Goal: Feedback & Contribution: Contribute content

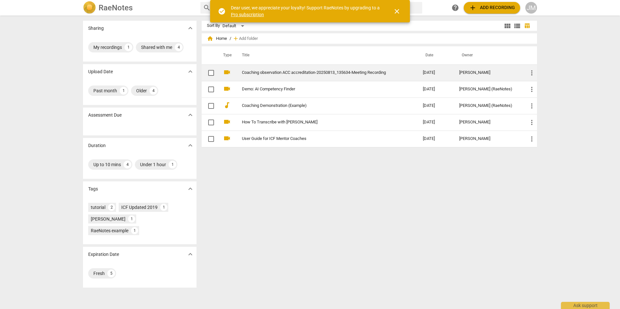
click at [325, 72] on link "Coaching observation ACC accreditation-20250813_135634-Meeting Recording" at bounding box center [321, 72] width 158 height 5
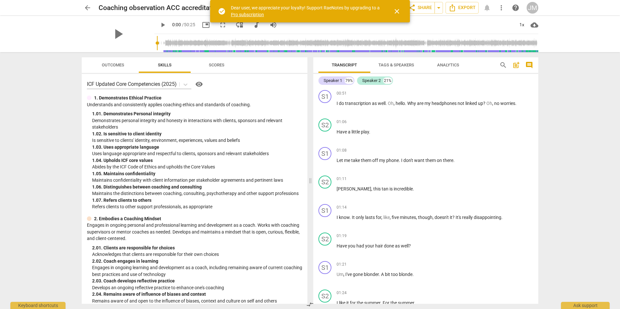
click at [398, 13] on span "close" at bounding box center [397, 11] width 8 height 8
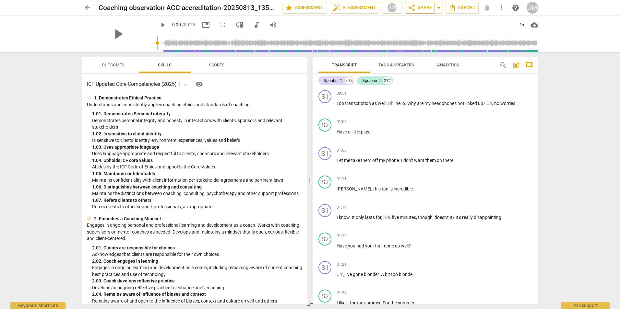
click at [417, 9] on span "share Share" at bounding box center [420, 8] width 24 height 8
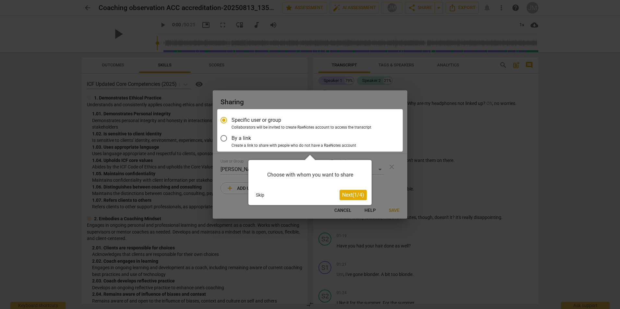
click at [419, 39] on div at bounding box center [310, 154] width 620 height 309
click at [510, 57] on div at bounding box center [310, 154] width 620 height 309
click at [346, 192] on button "Next ( 1 / 4 )" at bounding box center [352, 195] width 27 height 10
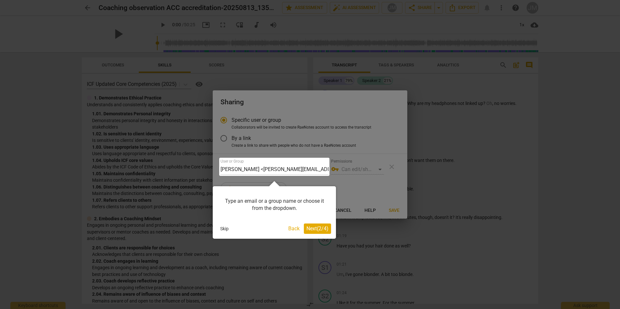
click at [317, 227] on span "Next ( 2 / 4 )" at bounding box center [317, 229] width 22 height 6
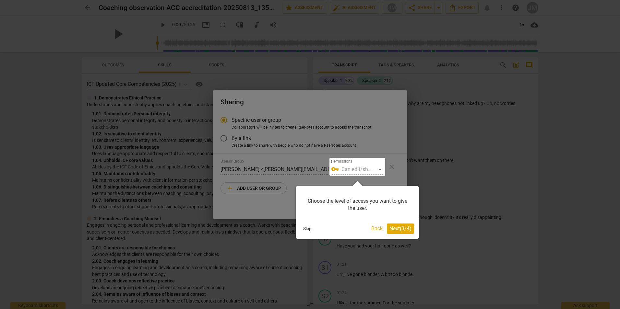
click at [398, 229] on span "Next ( 3 / 4 )" at bounding box center [400, 229] width 22 height 6
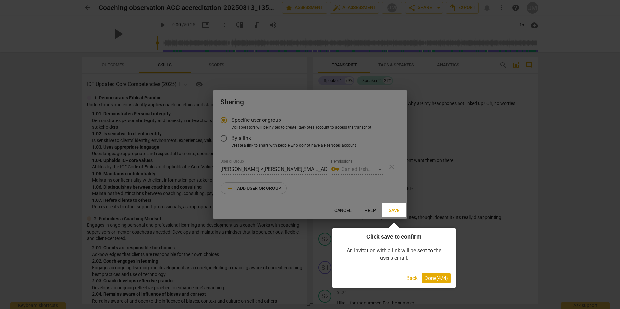
click at [434, 278] on span "Done ( 4 / 4 )" at bounding box center [436, 278] width 24 height 6
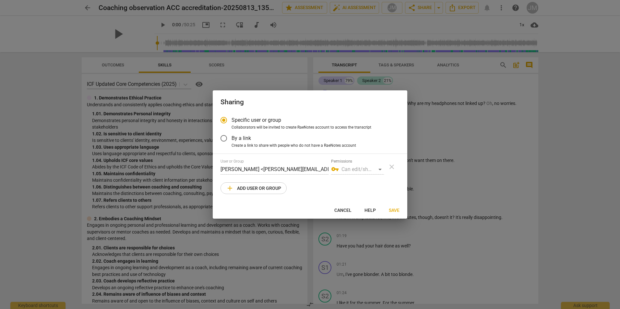
click at [358, 170] on div "vpn_key Can edit/share" at bounding box center [357, 169] width 53 height 10
click at [380, 168] on div "vpn_key Can edit/share" at bounding box center [357, 169] width 53 height 10
click at [237, 186] on span "add Add user or group" at bounding box center [253, 188] width 55 height 8
radio input "false"
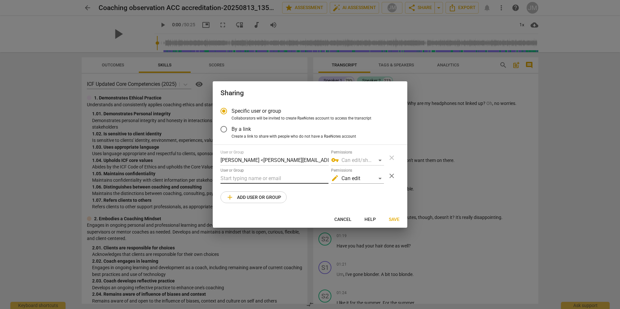
click at [238, 178] on input "text" at bounding box center [274, 178] width 108 height 10
paste input "[EMAIL_ADDRESS][DOMAIN_NAME]"
type input "[EMAIL_ADDRESS][DOMAIN_NAME]"
click at [379, 177] on div "edit Can edit" at bounding box center [357, 178] width 53 height 10
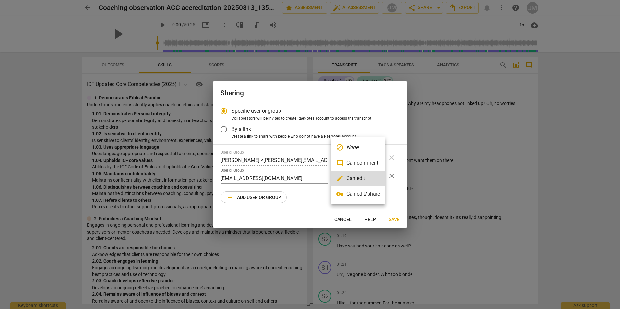
click at [359, 194] on li "vpn_key Can edit/share" at bounding box center [358, 194] width 54 height 16
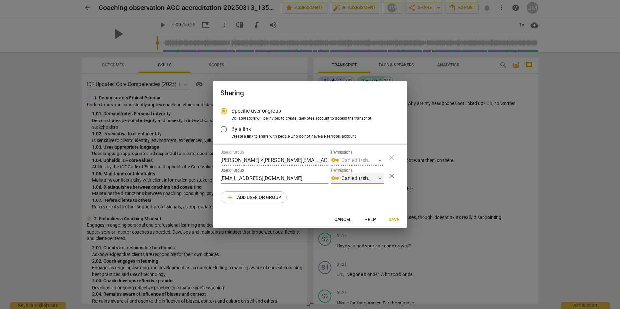
click at [378, 179] on div "vpn_key Can edit/share" at bounding box center [357, 178] width 53 height 10
click at [375, 166] on li "edit Can edit" at bounding box center [358, 163] width 54 height 16
radio input "false"
click at [390, 217] on span "Save" at bounding box center [394, 220] width 11 height 6
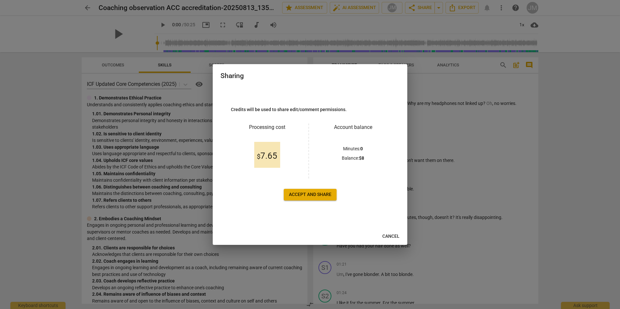
click at [388, 236] on span "Cancel" at bounding box center [390, 236] width 17 height 6
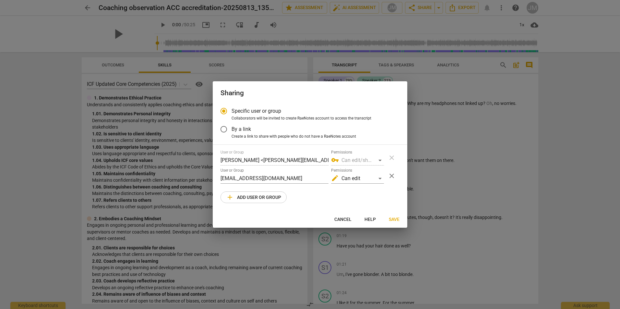
click at [340, 222] on span "Cancel" at bounding box center [342, 220] width 17 height 6
radio input "false"
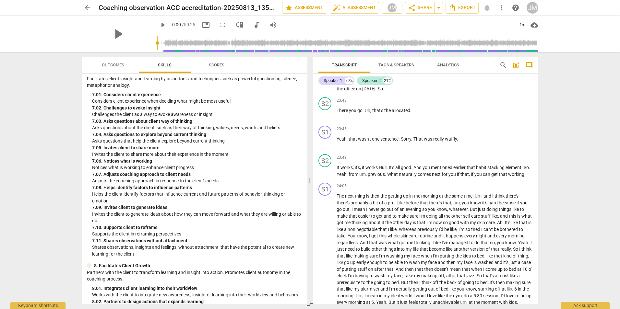
scroll to position [940, 0]
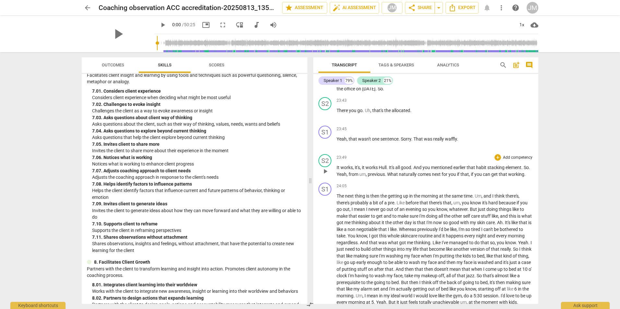
click at [514, 161] on p "Add competency" at bounding box center [517, 158] width 31 height 6
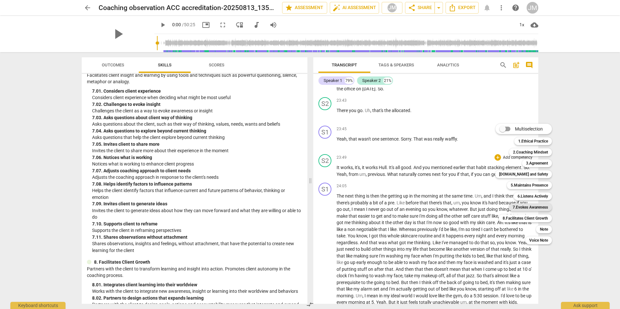
click at [527, 206] on b "7.Evokes Awareness" at bounding box center [530, 208] width 35 height 8
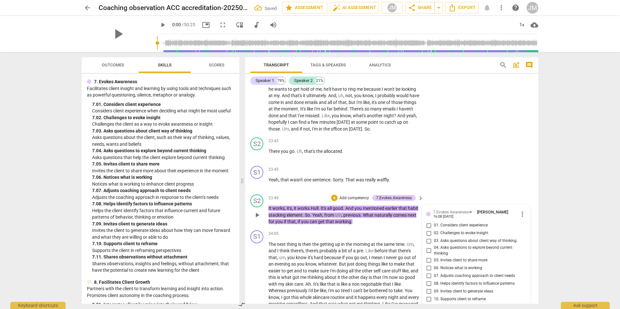
scroll to position [4539, 0]
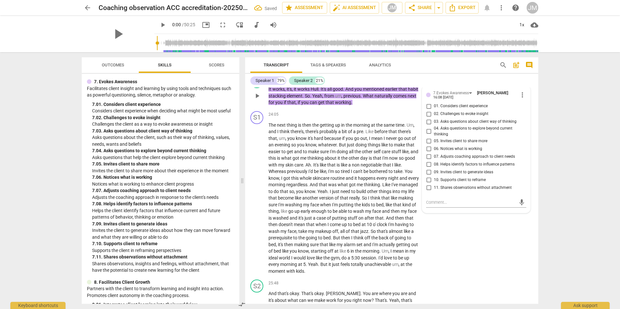
click at [447, 138] on span "05. Invites client to share more" at bounding box center [460, 141] width 53 height 6
click at [434, 137] on input "05. Invites client to share more" at bounding box center [428, 141] width 10 height 8
checkbox input "true"
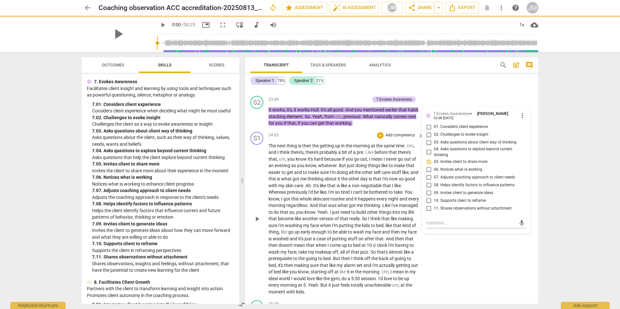
scroll to position [4507, 0]
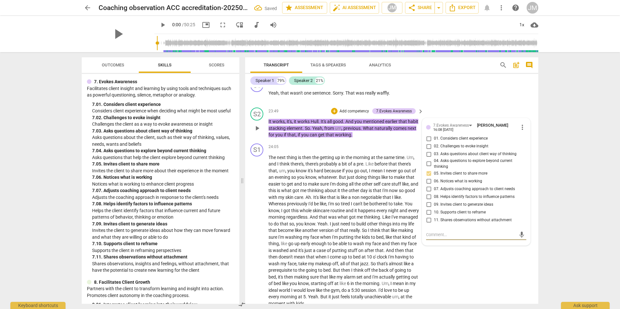
click at [448, 232] on textarea at bounding box center [471, 235] width 90 height 6
type textarea "I"
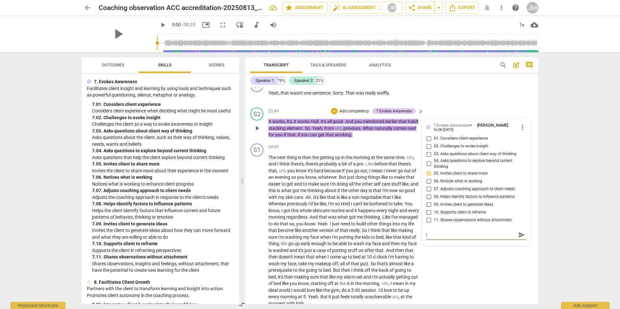
type textarea "I t"
type textarea "I th"
type textarea "I thi"
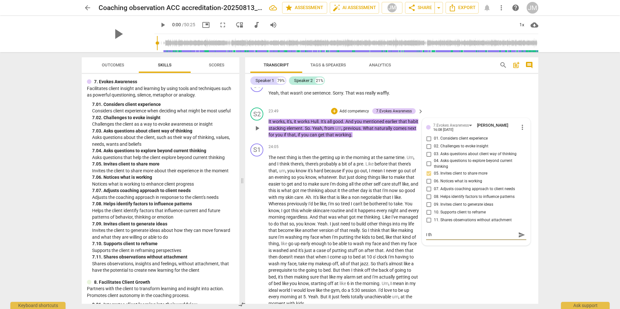
type textarea "I thi"
type textarea "I thin"
type textarea "I think"
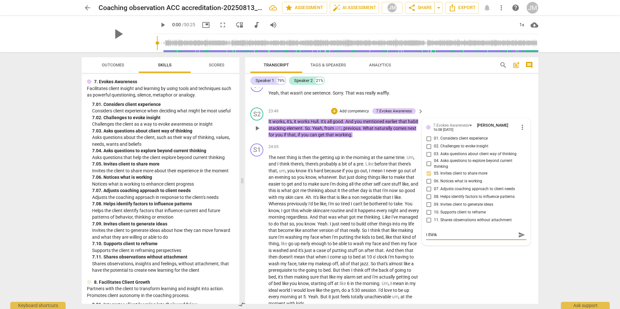
type textarea "I think"
type textarea "I think t"
type textarea "I think th"
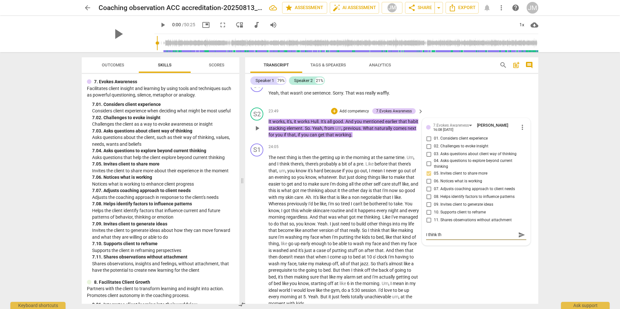
type textarea "I think thi"
type textarea "I think this"
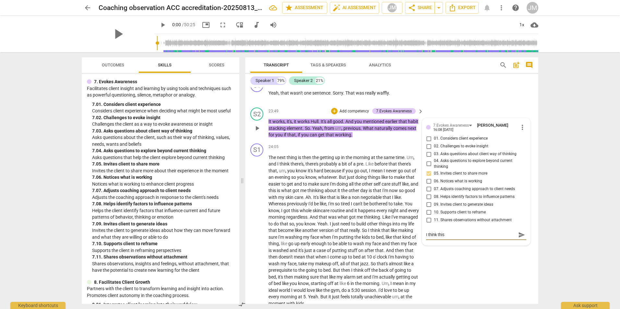
type textarea "I think this q"
type textarea "I think this qu"
type textarea "I think this que"
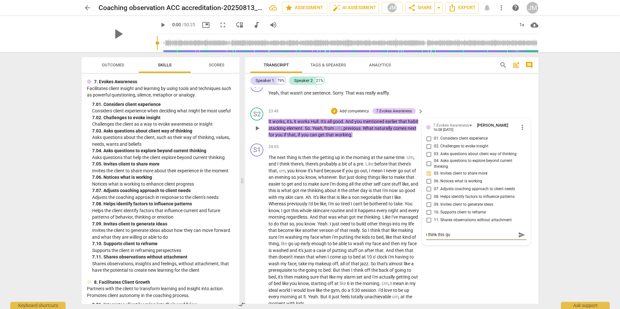
type textarea "I think this que"
type textarea "I think this ques"
type textarea "I think this quest"
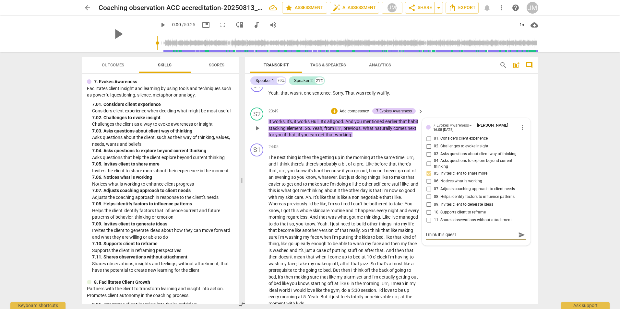
type textarea "I think this questi"
type textarea "I think this questio"
type textarea "I think this question"
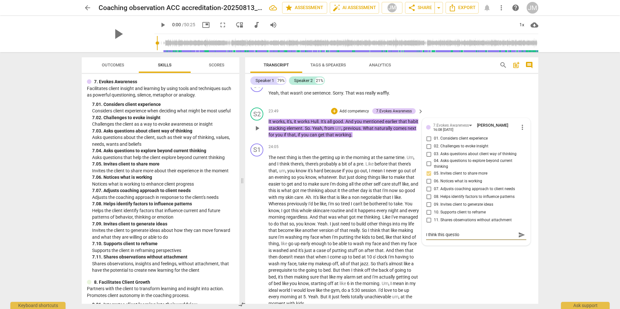
type textarea "I think this question"
type textarea "I think this question r"
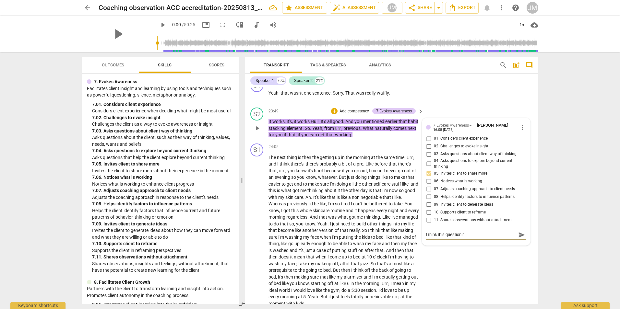
type textarea "I think this question re"
type textarea "I think this question rea"
type textarea "I think this question real"
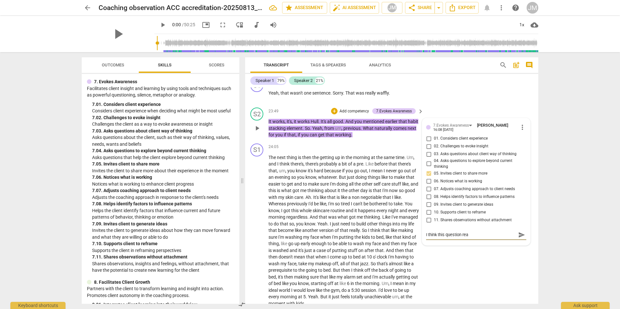
type textarea "I think this question real"
type textarea "I think this question reall"
type textarea "I think this question really"
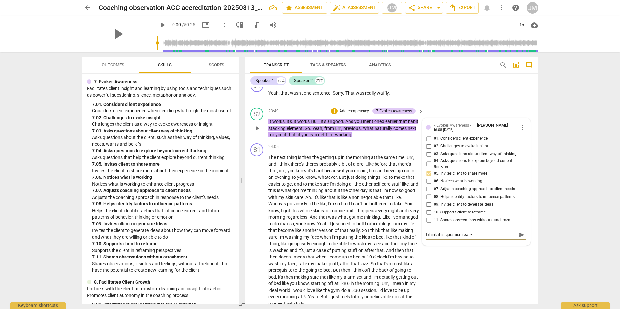
type textarea "I think this question really"
type textarea "I think this question really h"
type textarea "I think this question really he"
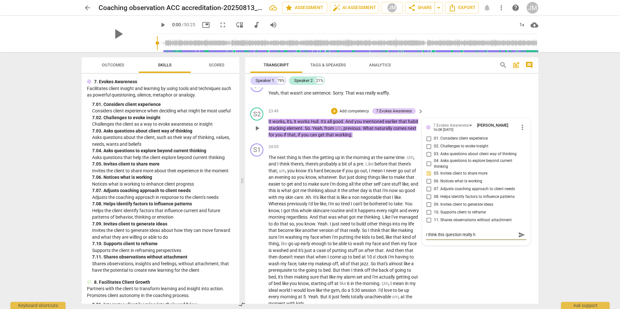
type textarea "I think this question really he"
type textarea "I think this question really [PERSON_NAME]"
type textarea "I think this question really help"
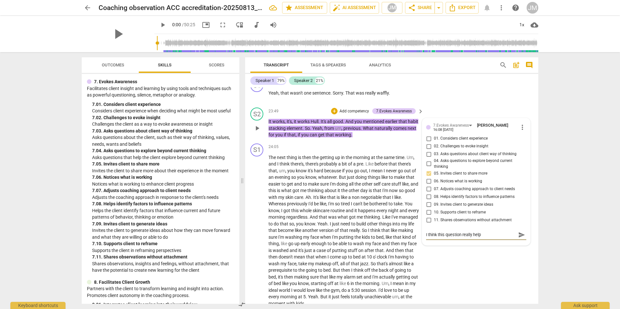
type textarea "I think this question really helpe"
type textarea "I think this question really helped"
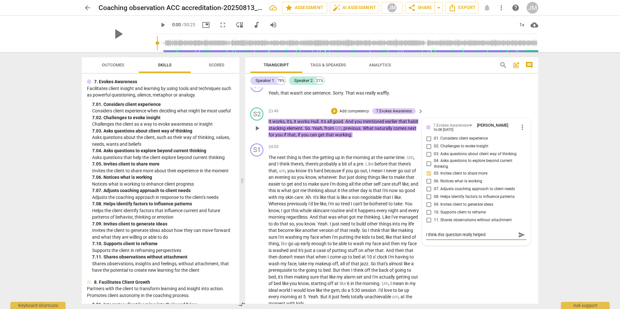
type textarea "I think this question really helped"
type textarea "I think this question really helped e"
type textarea "I think this question really helped ex"
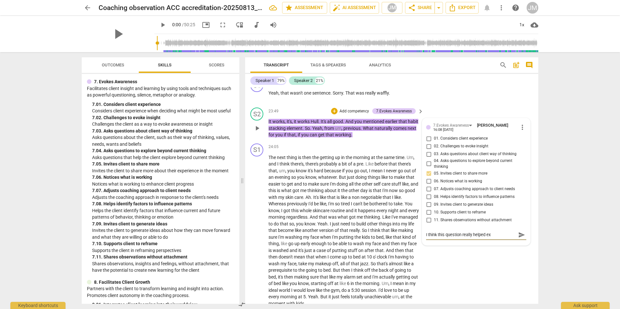
type textarea "I think this question really helped ext"
type textarea "I think this question really helped exte"
type textarea "I think this question really helped exten"
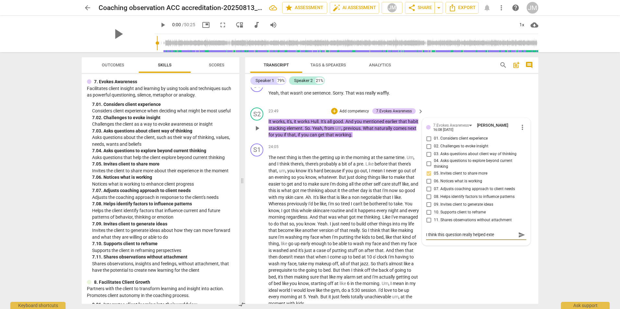
type textarea "I think this question really helped exten"
type textarea "I think this question really helped extend"
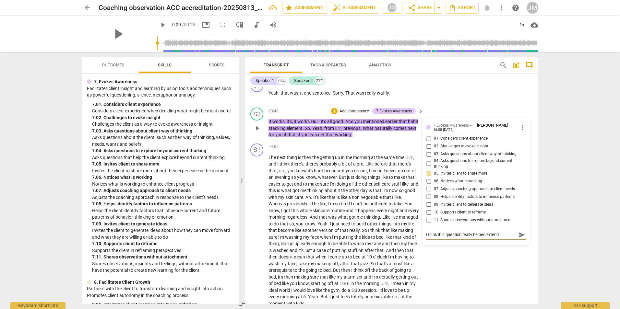
type textarea "I think this question really helped extend t"
type textarea "I think this question really helped extend th"
type textarea "I think this question really helped extend the"
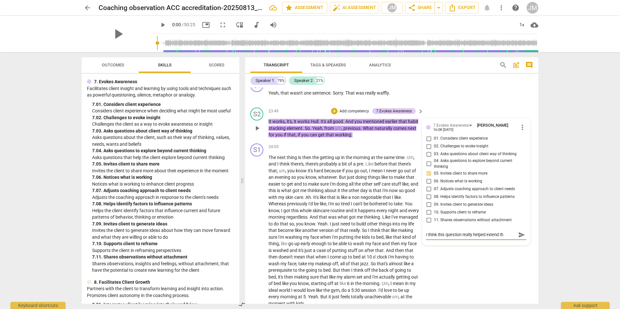
type textarea "I think this question really helped extend the"
type textarea "I think this question really helped extend the t"
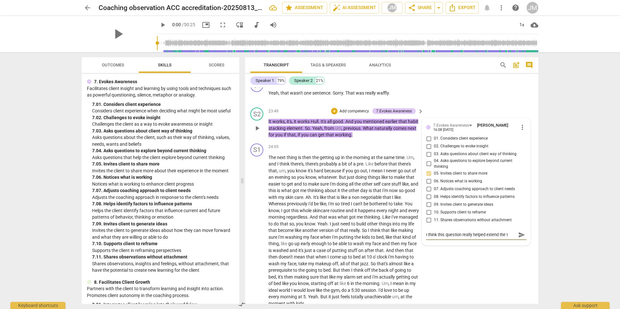
type textarea "I think this question really helped extend the th"
type textarea "I think this question really helped extend the thi"
type textarea "I think this question really helped extend the thin"
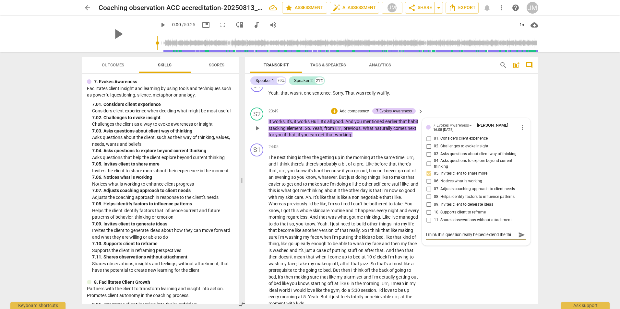
type textarea "I think this question really helped extend the thin"
type textarea "I think this question really helped extend the think"
type textarea "I think this question really helped extend the thinke"
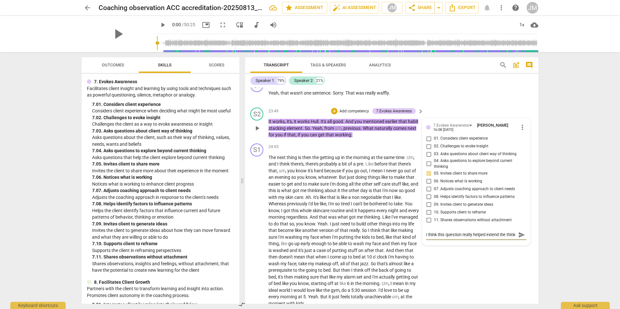
type textarea "I think this question really helped extend the thinke"
type textarea "I think this question really helped extend the thinker"
type textarea "I think this question really helped extend the thinkers"
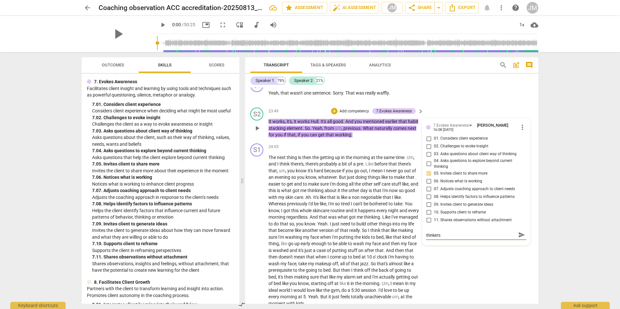
type textarea "I think this question really helped extend the thinkers"
type textarea "I think this question really helped extend the thinkers t"
type textarea "I think this question really helped extend the thinkers tr"
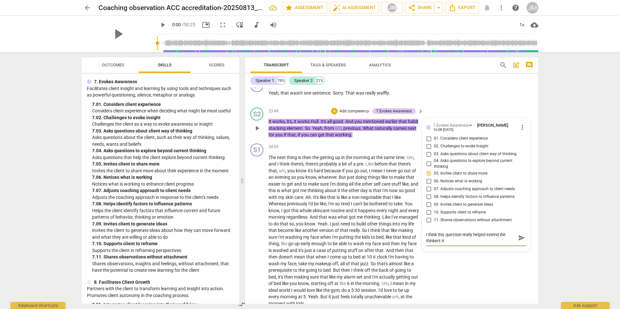
type textarea "I think this question really helped extend the thinkers tra"
type textarea "I think this question really helped extend the thinkers trai"
type textarea "I think this question really helped extend the thinkers trail"
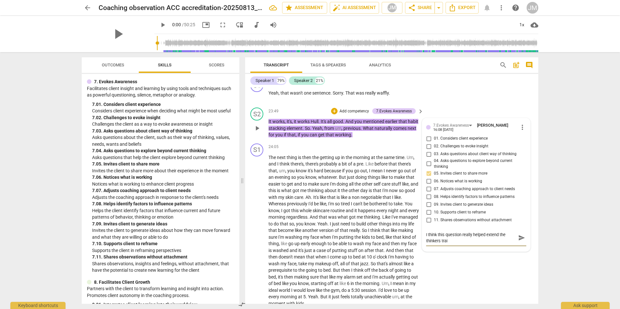
type textarea "I think this question really helped extend the thinkers trail"
type textarea "I think this question really helped extend the thinkers trail o"
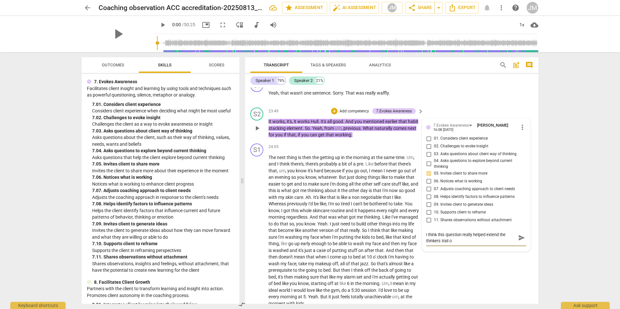
type textarea "I think this question really helped extend the thinkers trail of"
type textarea "I think this question really helped extend the thinkers trail of t"
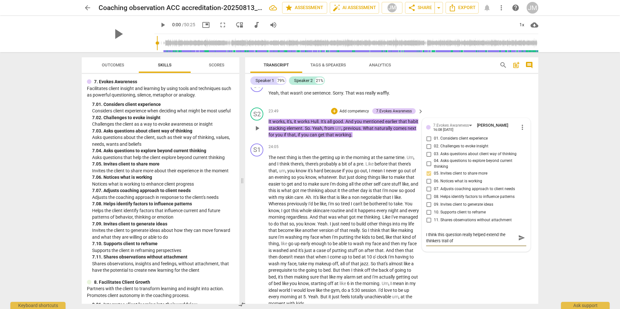
type textarea "I think this question really helped extend the thinkers trail of t"
type textarea "I think this question really helped extend the thinkers trail of th"
type textarea "I think this question really helped extend the thinkers trail of thr"
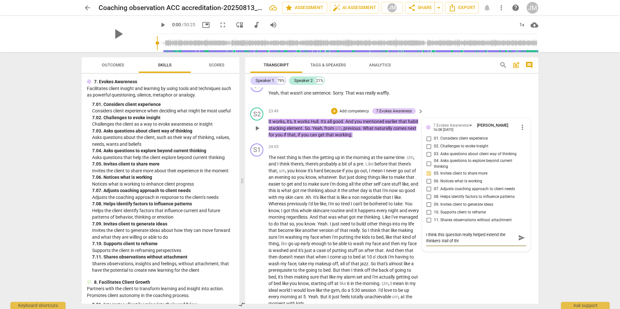
type textarea "I think this question really helped extend the thinkers trail of thro"
type textarea "I think this question really helped extend the thinkers trail of throu"
type textarea "I think this question really helped extend the thinkers trail of thro"
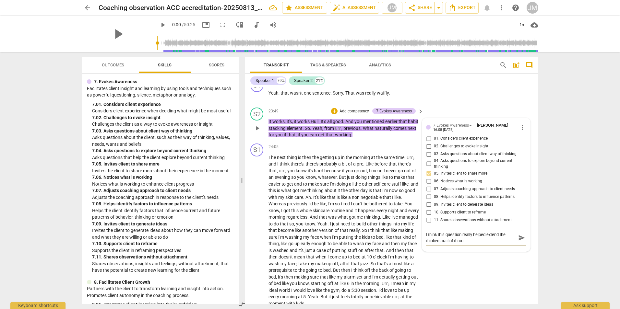
type textarea "I think this question really helped extend the thinkers trail of thro"
type textarea "I think this question really helped extend the thinkers trail of thr"
type textarea "I think this question really helped extend the thinkers trail of th"
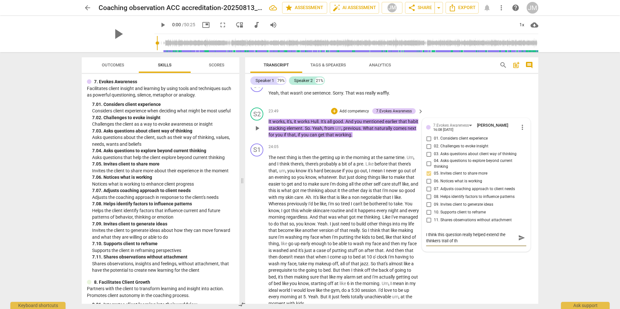
type textarea "I think this question really helped extend the thinkers trail of tho"
type textarea "I think this question really helped extend the thinkers trail of thou"
type textarea "I think this question really helped extend the thinkers trail of thoug"
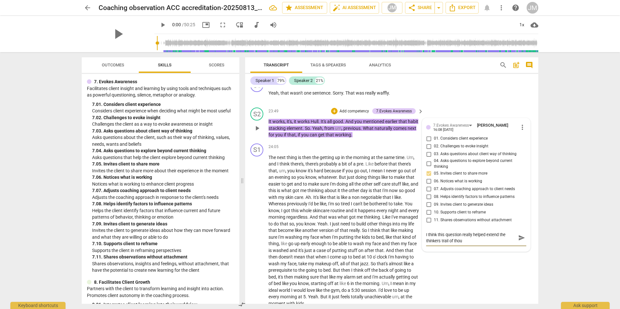
type textarea "I think this question really helped extend the thinkers trail of thoug"
type textarea "I think this question really helped extend the thinkers trail of though"
type textarea "I think this question really helped extend the thinkers trail of thought"
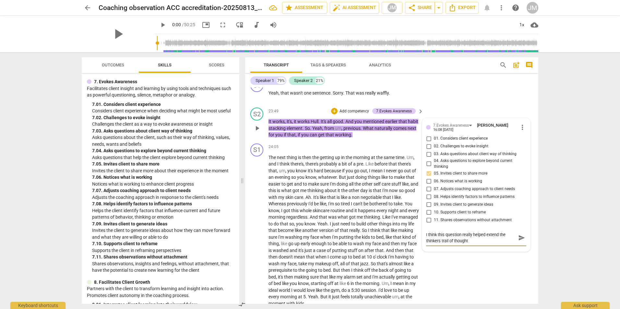
type textarea "I think this question really helped extend the thinkers trail of thought"
type textarea "I think this question really helped extend the thinkers trail of thought a"
type textarea "I think this question really helped extend the thinkers trail of thought an"
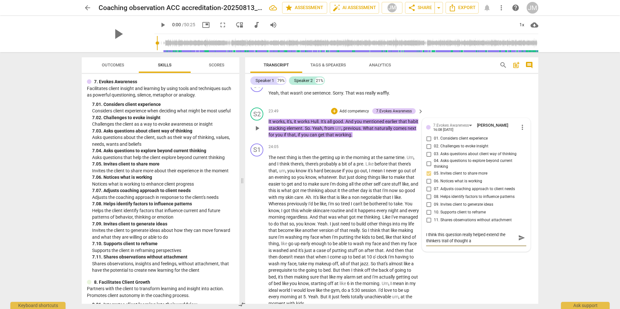
type textarea "I think this question really helped extend the thinkers trail of thought an"
type textarea "I think this question really helped extend the thinkers trail of thought and"
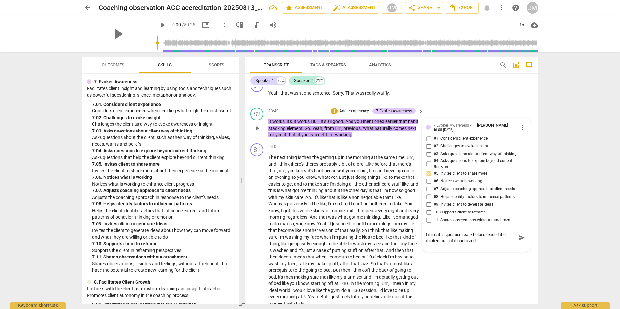
type textarea "I think this question really helped extend the thinkers trail of thought and b"
type textarea "I think this question really helped extend the thinkers trail of thought and bu"
type textarea "I think this question really helped extend the thinkers trail of thought and [P…"
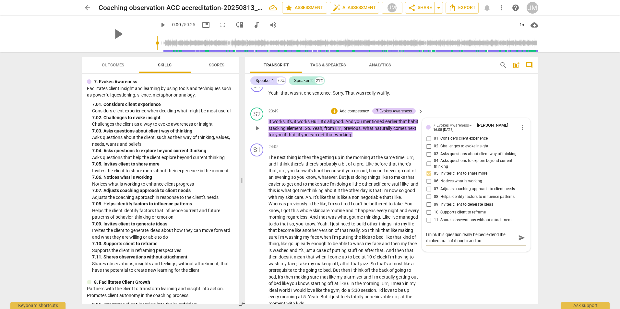
type textarea "I think this question really helped extend the thinkers trail of thought and [P…"
type textarea "I think this question really helped extend the thinkers trail of thought and bu…"
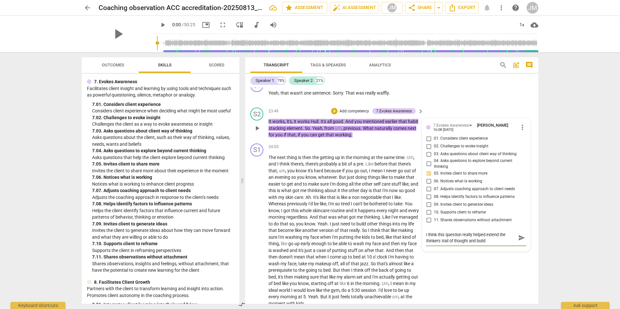
type textarea "I think this question really helped extend the thinkers trail of thought and bu…"
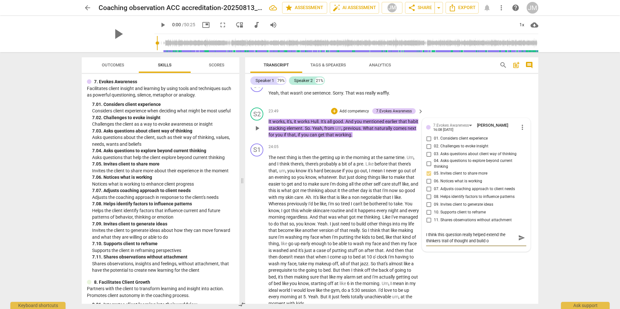
type textarea "I think this question really helped extend the thinkers trail of thought and bu…"
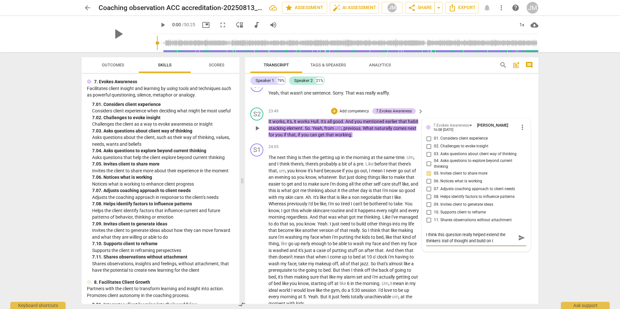
type textarea "I think this question really helped extend the thinkers trail of thought and bu…"
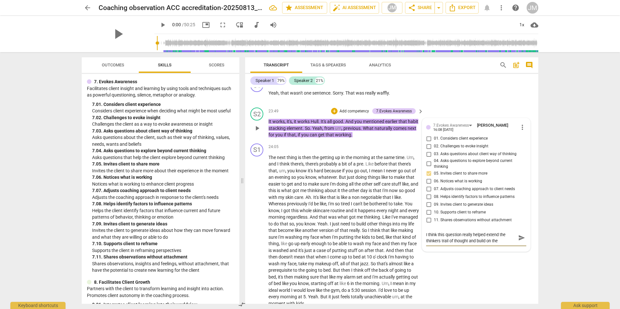
type textarea "I think this question really helped extend the thinkers trail of thought and bu…"
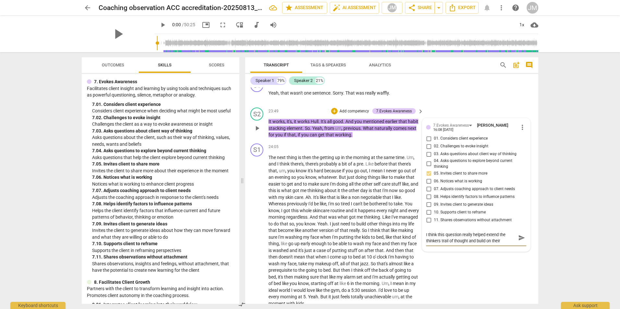
type textarea "I think this question really helped extend the thinkers trail of thought and bu…"
click at [521, 235] on span "send" at bounding box center [521, 238] width 7 height 7
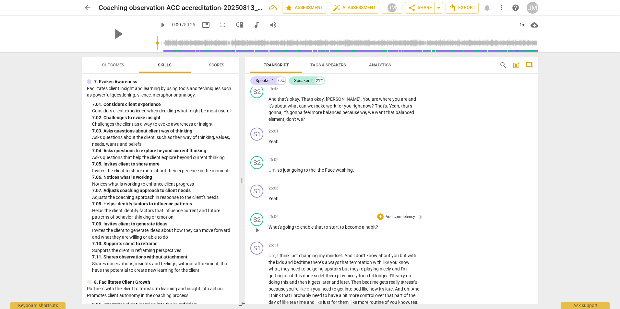
scroll to position [4766, 0]
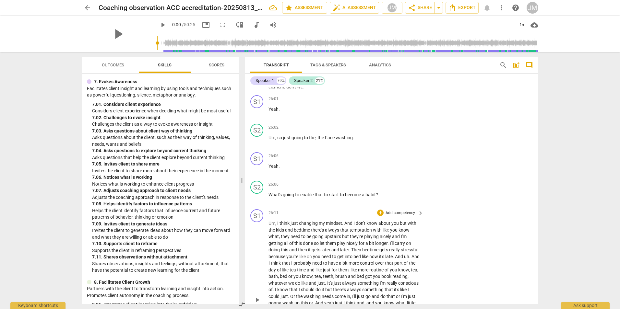
click at [403, 210] on p "Add competency" at bounding box center [400, 213] width 31 height 6
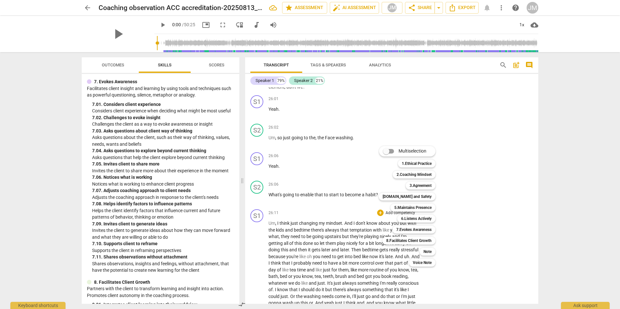
click at [354, 199] on div at bounding box center [310, 154] width 620 height 309
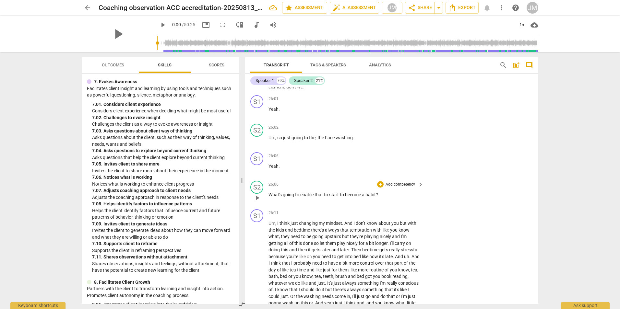
click at [391, 182] on p "Add competency" at bounding box center [400, 185] width 31 height 6
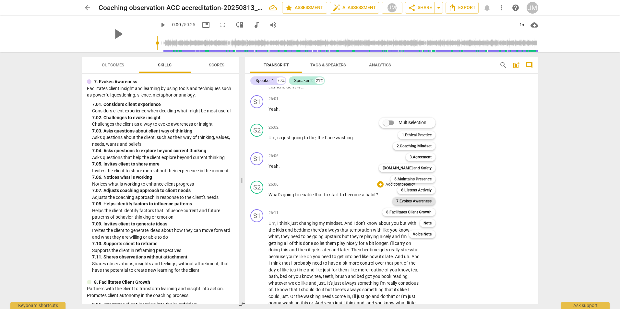
click at [410, 200] on b "7.Evokes Awareness" at bounding box center [413, 201] width 35 height 8
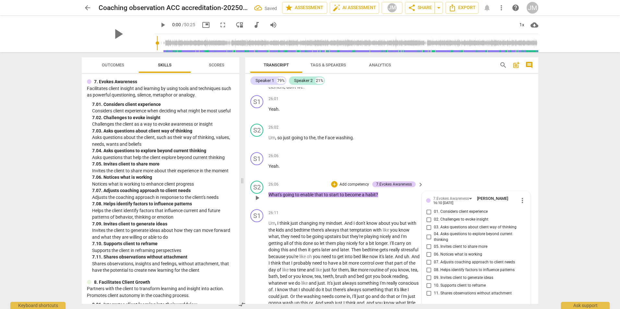
click at [444, 267] on span "08. Helps identify factors to influence patterns" at bounding box center [474, 270] width 81 height 6
click at [434, 266] on input "08. Helps identify factors to influence patterns" at bounding box center [428, 270] width 10 height 8
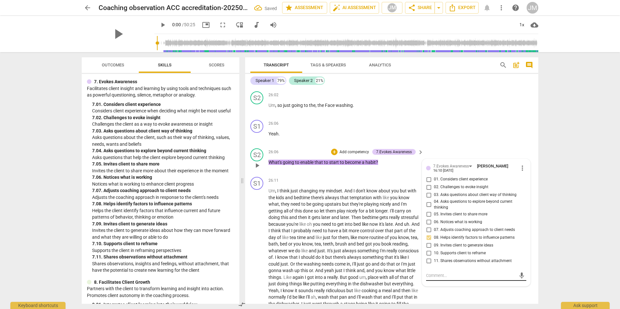
click at [448, 273] on textarea at bounding box center [471, 276] width 90 height 6
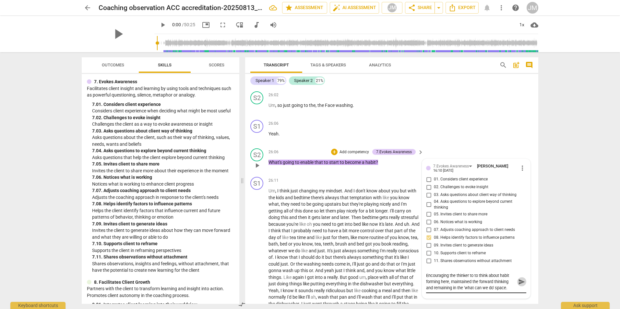
click at [520, 279] on span "send" at bounding box center [521, 282] width 7 height 7
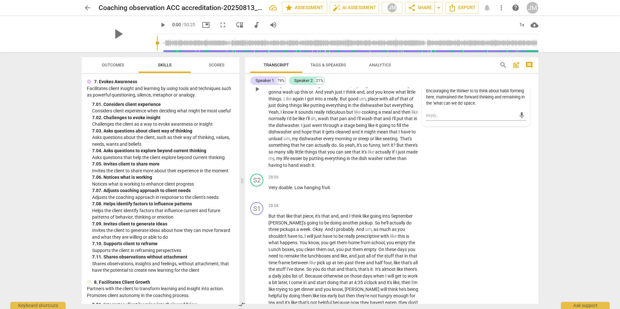
scroll to position [4993, 0]
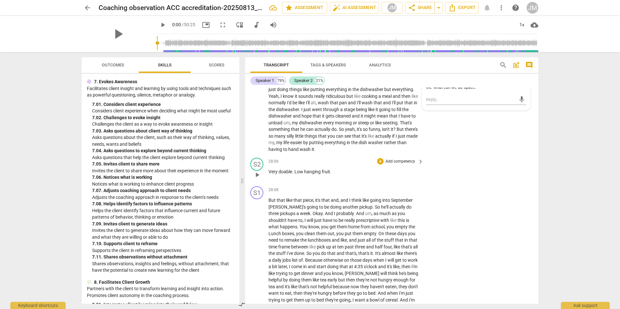
click at [396, 159] on p "Add competency" at bounding box center [400, 162] width 31 height 6
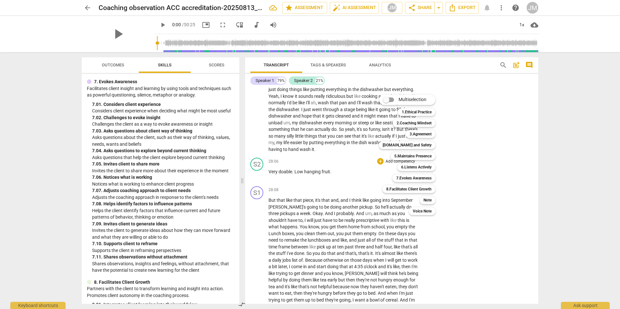
click at [161, 179] on div at bounding box center [310, 154] width 620 height 309
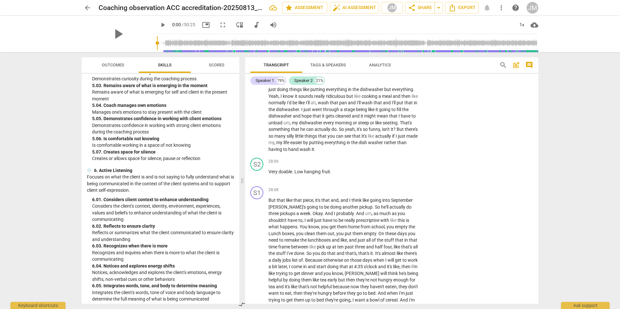
scroll to position [875, 0]
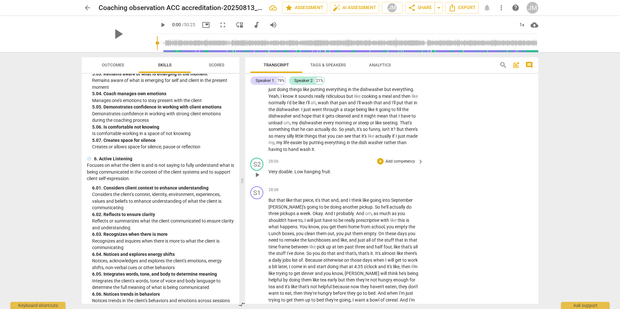
click at [399, 159] on p "Add competency" at bounding box center [400, 162] width 31 height 6
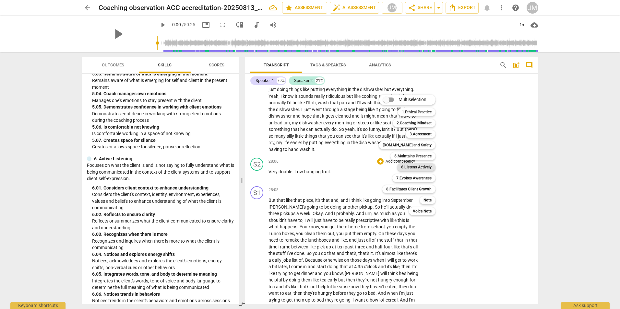
click at [422, 166] on b "6.Listens Actively" at bounding box center [416, 167] width 30 height 8
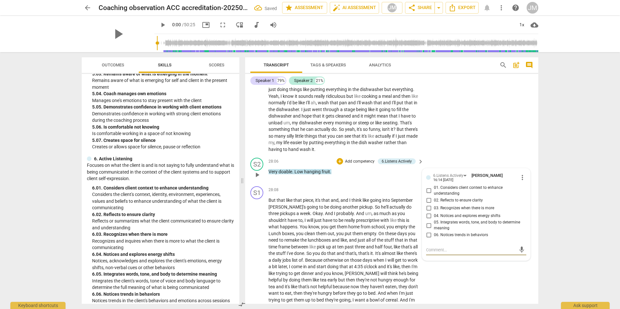
click at [430, 196] on input "02. Reflects to ensure clarity" at bounding box center [428, 200] width 10 height 8
click at [437, 247] on textarea at bounding box center [471, 250] width 90 height 6
click at [369, 169] on p "Very doable . Low hanging fruit ." at bounding box center [344, 172] width 152 height 7
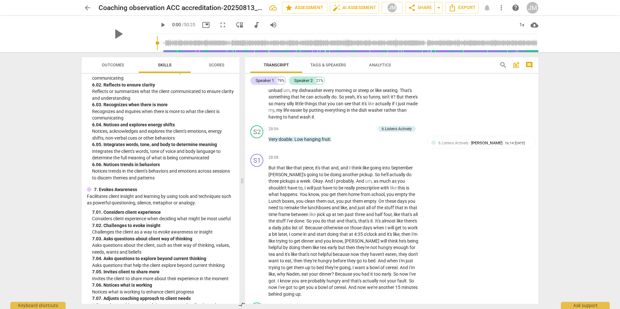
scroll to position [1038, 0]
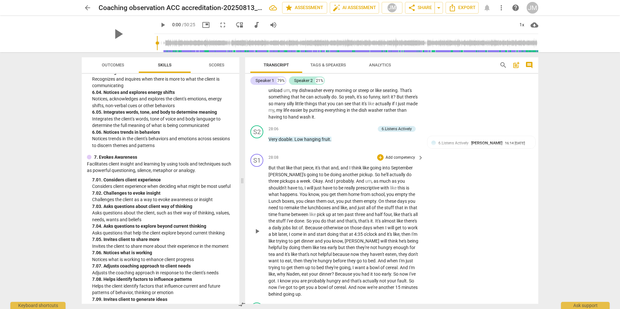
click at [405, 165] on p "But that like that piece , it's that and , and I think like going into Septembe…" at bounding box center [344, 231] width 152 height 133
click at [406, 155] on p "Add competency" at bounding box center [400, 158] width 31 height 6
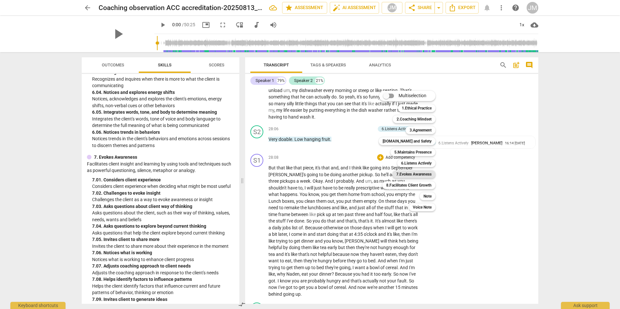
click at [414, 174] on b "7.Evokes Awareness" at bounding box center [413, 175] width 35 height 8
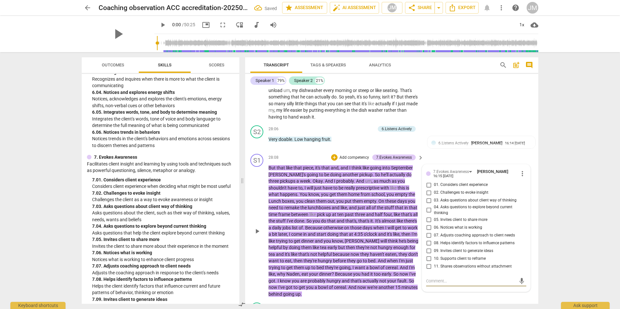
click at [437, 189] on label "02. Challenges to evoke insight" at bounding box center [473, 193] width 100 height 8
click at [434, 189] on input "02. Challenges to evoke insight" at bounding box center [428, 193] width 10 height 8
click at [438, 278] on textarea at bounding box center [471, 281] width 90 height 6
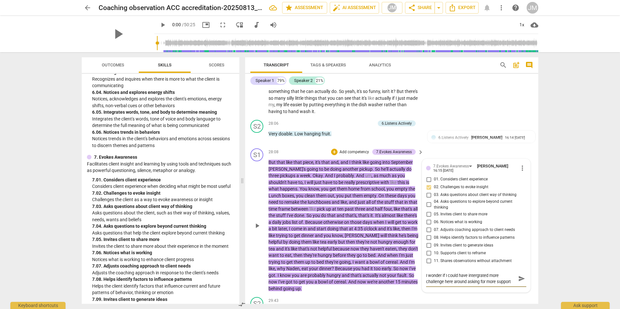
scroll to position [5058, 0]
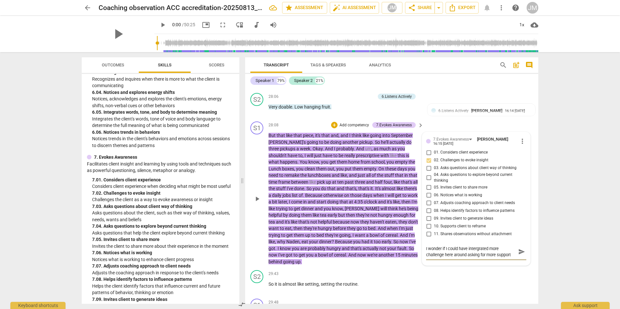
click at [482, 246] on textarea "I wonder if I could have intergrated more challenge here around asking for more…" at bounding box center [471, 252] width 90 height 12
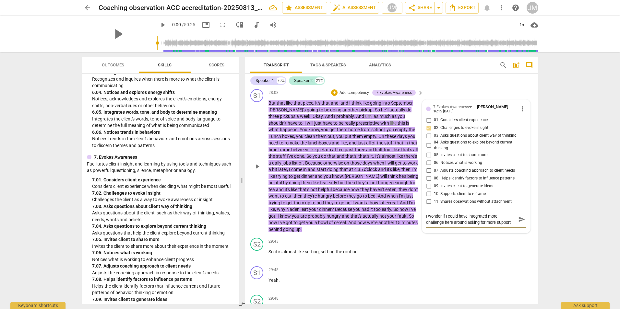
click at [510, 215] on textarea "I wonder if I could have integrated more challenge here around asking for more …" at bounding box center [471, 219] width 90 height 12
click at [522, 216] on span "send" at bounding box center [521, 219] width 7 height 7
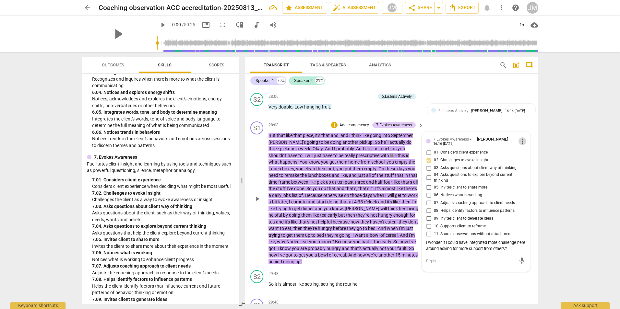
click at [522, 137] on span "more_vert" at bounding box center [522, 141] width 8 height 8
click at [524, 146] on li "Delete" at bounding box center [527, 147] width 22 height 12
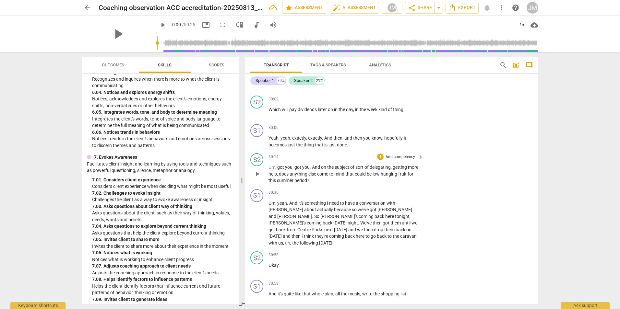
scroll to position [5415, 0]
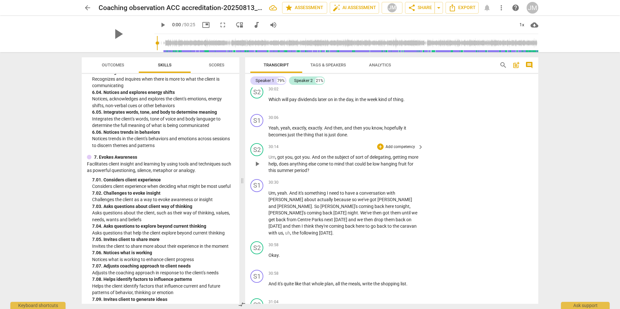
click at [393, 144] on p "Add competency" at bounding box center [400, 147] width 31 height 6
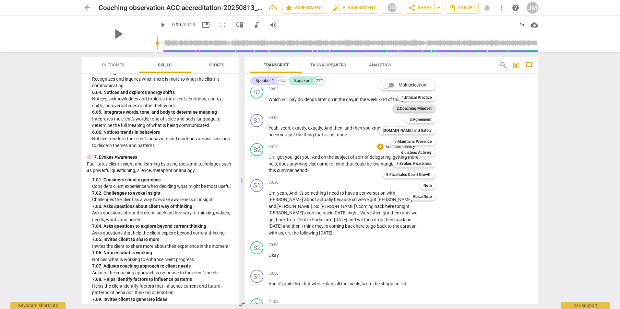
click at [415, 110] on b "2.Coaching Mindset" at bounding box center [414, 109] width 35 height 8
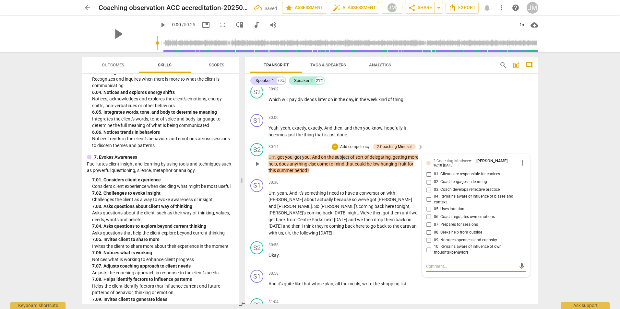
click at [428, 178] on input "02. Coach engages in learning" at bounding box center [428, 182] width 10 height 8
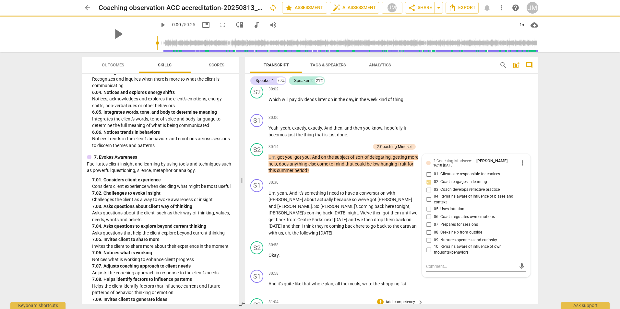
click at [511, 296] on div "S2 play_arrow pause 31:04 + Add competency keyboard_arrow_right Yeah ." at bounding box center [391, 310] width 293 height 29
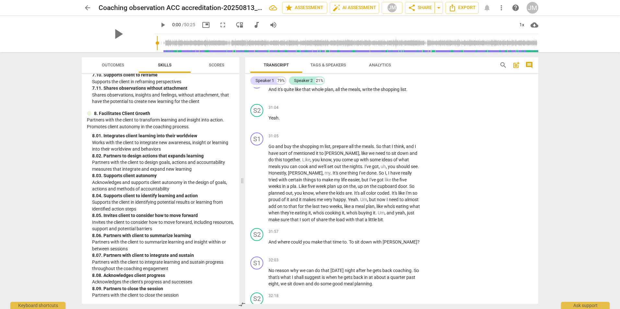
scroll to position [1289, 0]
click at [408, 229] on p "Add competency" at bounding box center [400, 232] width 31 height 6
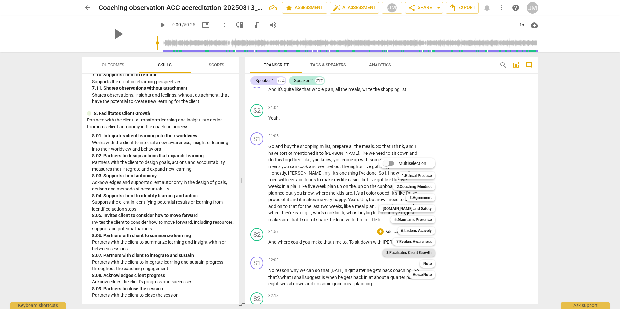
click at [416, 251] on b "8.Facilitates Client Growth" at bounding box center [408, 253] width 45 height 8
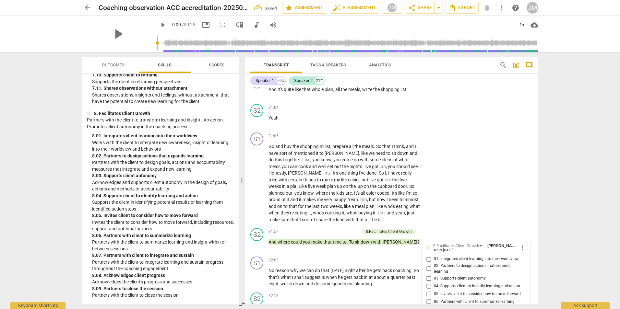
scroll to position [5740, 0]
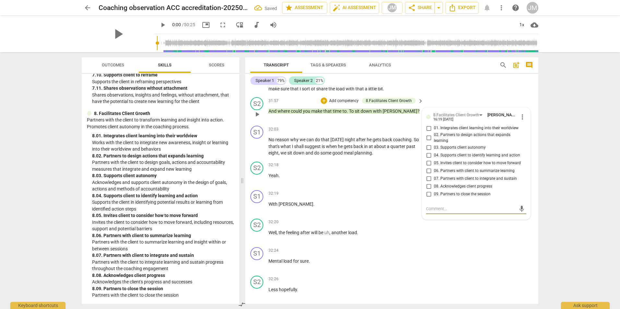
click at [428, 159] on input "05. Invites client to consider how to move forward" at bounding box center [428, 163] width 10 height 8
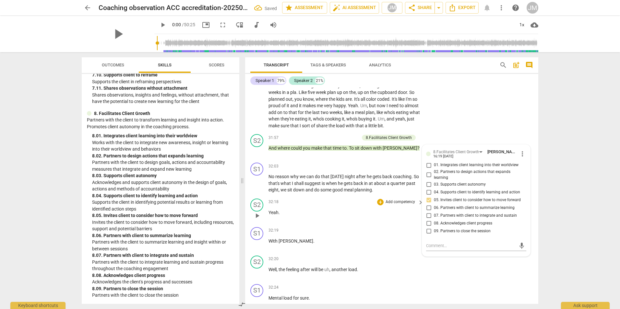
scroll to position [5676, 0]
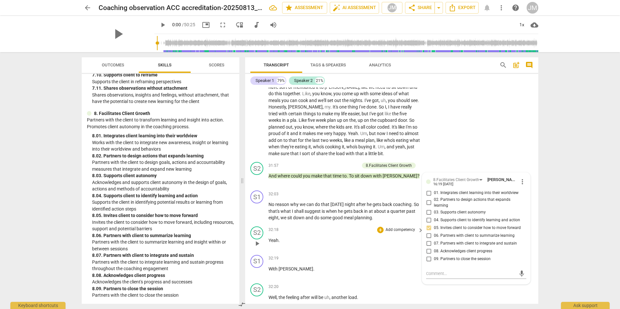
click at [391, 232] on div "32:18 + Add competency keyboard_arrow_right Yeah ." at bounding box center [346, 238] width 156 height 23
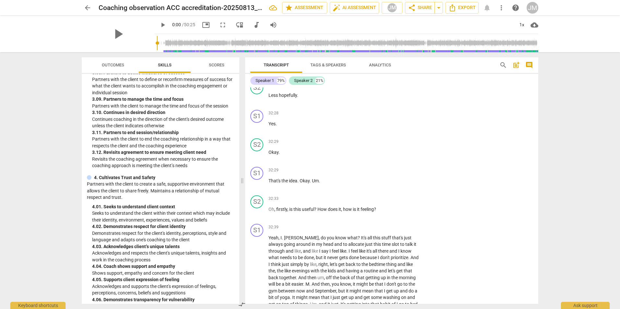
scroll to position [543, 0]
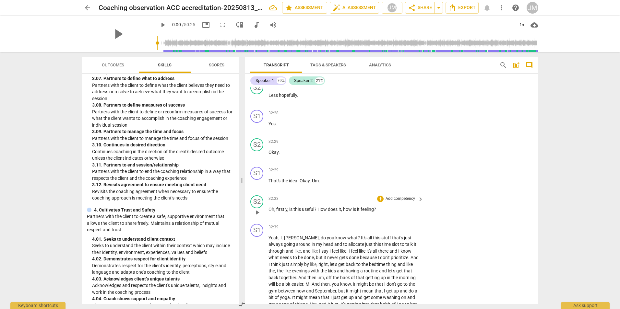
click at [405, 196] on p "Add competency" at bounding box center [400, 199] width 31 height 6
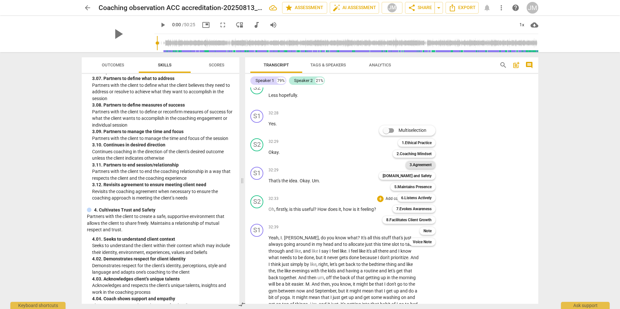
click at [419, 165] on b "3.Agreement" at bounding box center [421, 165] width 22 height 8
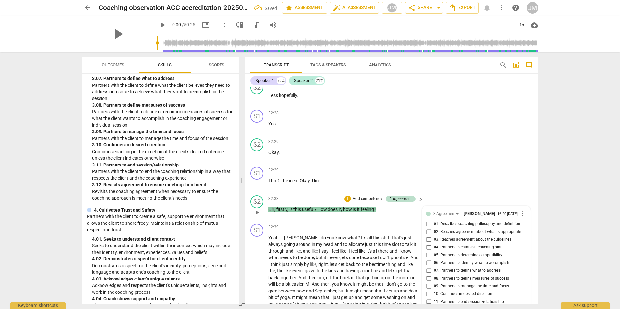
scroll to position [6056, 0]
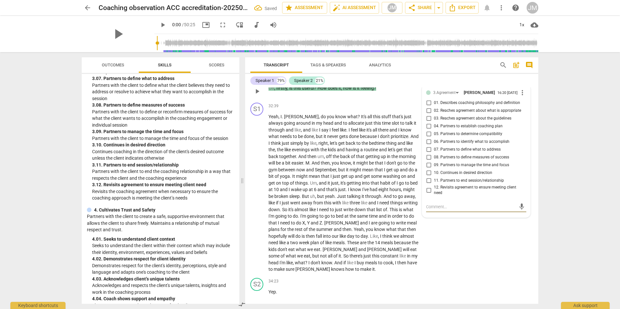
click at [427, 186] on input "12. Revisits agreement to ensure meeting client need" at bounding box center [428, 190] width 10 height 8
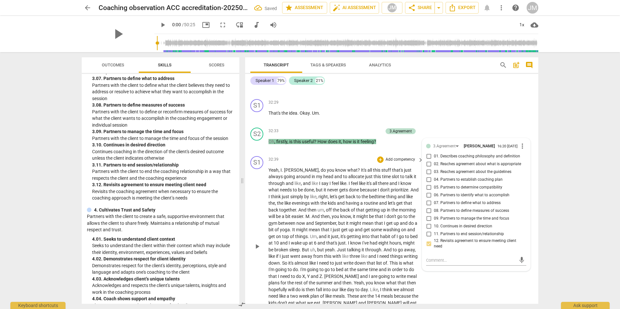
scroll to position [5991, 0]
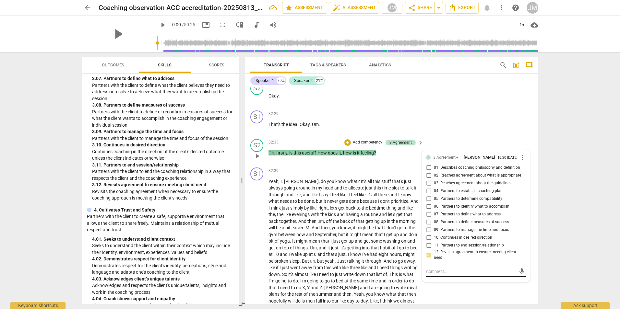
click at [436, 269] on textarea at bounding box center [471, 272] width 90 height 6
click at [506, 270] on textarea "This was a timely check in. I felt like the thinker was in flow for much of the…" at bounding box center [471, 278] width 90 height 18
click at [518, 274] on span "send" at bounding box center [521, 277] width 7 height 7
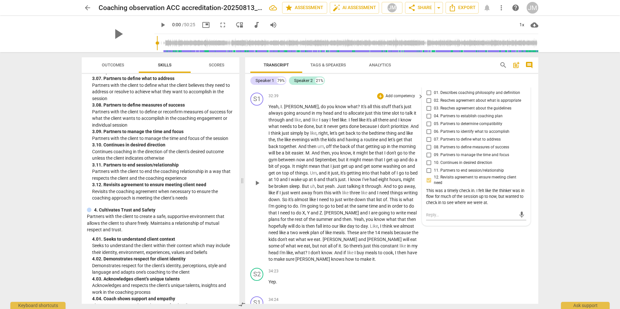
scroll to position [6056, 0]
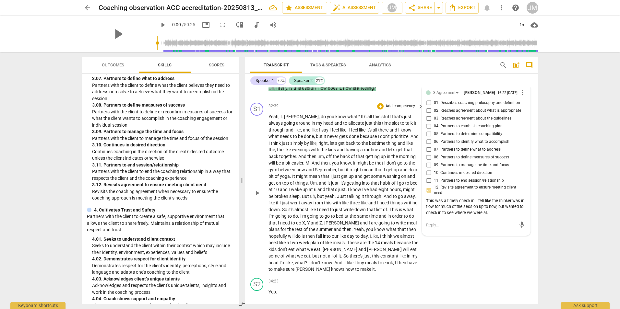
click at [346, 187] on span "." at bounding box center [347, 189] width 2 height 5
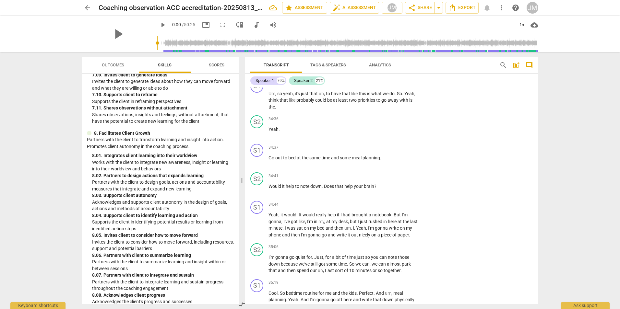
scroll to position [1289, 0]
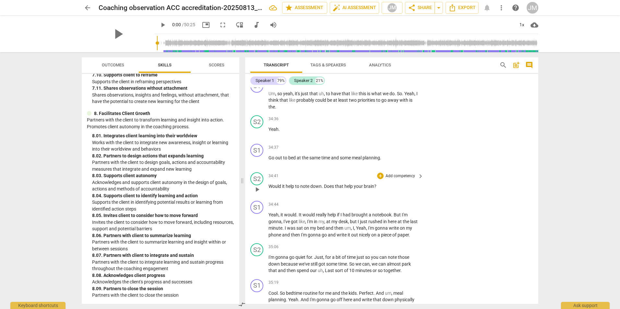
click at [407, 173] on p "Add competency" at bounding box center [400, 176] width 31 height 6
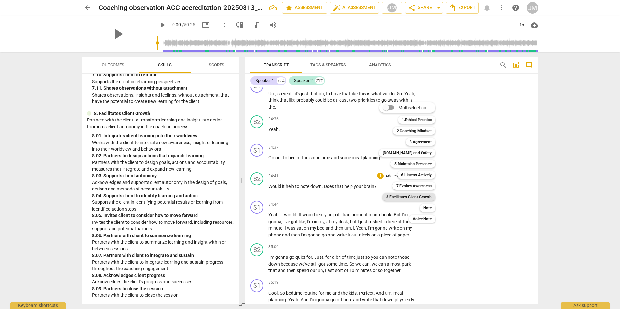
click at [409, 195] on b "8.Facilitates Client Growth" at bounding box center [408, 197] width 45 height 8
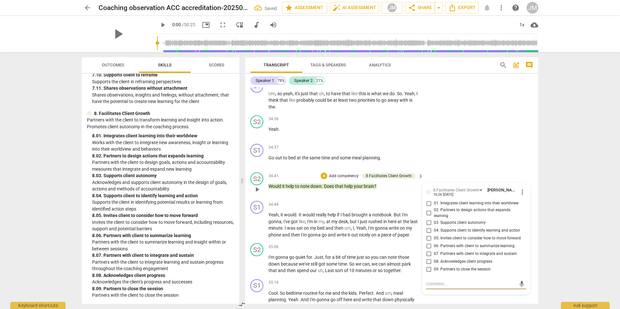
click at [437, 234] on label "05. Invites client to consider how to move forward" at bounding box center [473, 238] width 100 height 8
click at [434, 234] on input "05. Invites client to consider how to move forward" at bounding box center [428, 238] width 10 height 8
click at [486, 294] on div "S1 play_arrow pause 35:19 + Add competency keyboard_arrow_right Cool . So bedti…" at bounding box center [391, 295] width 293 height 36
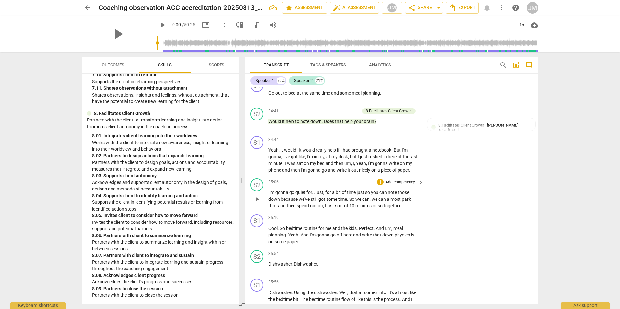
scroll to position [6380, 0]
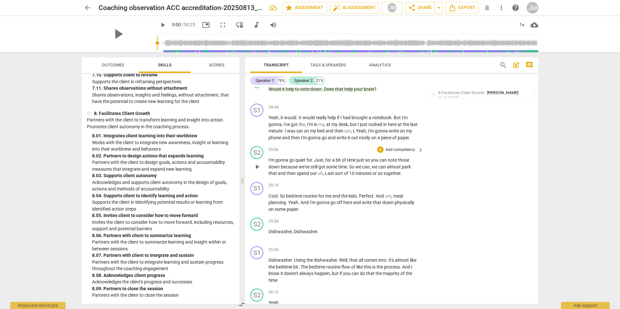
click at [409, 147] on p "Add competency" at bounding box center [400, 150] width 31 height 6
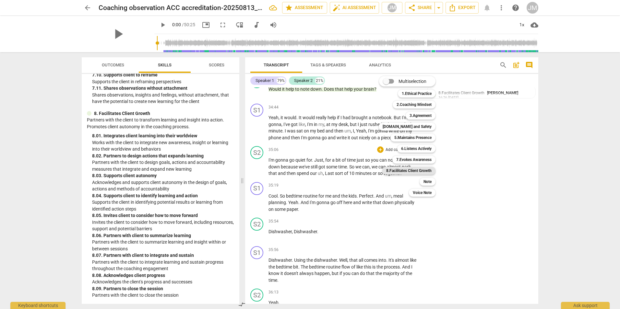
click at [404, 171] on b "8.Facilitates Client Growth" at bounding box center [408, 171] width 45 height 8
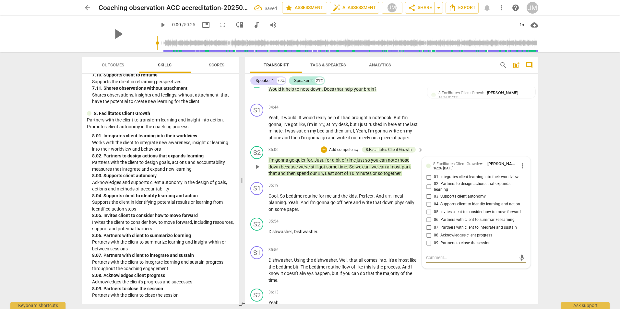
click at [435, 225] on span "07. Partners with client to integrate and sustain" at bounding box center [475, 228] width 83 height 6
click at [434, 224] on input "07. Partners with client to integrate and sustain" at bounding box center [428, 228] width 10 height 8
click at [403, 229] on p "Dishwasher , Dishwasher ." at bounding box center [344, 232] width 152 height 7
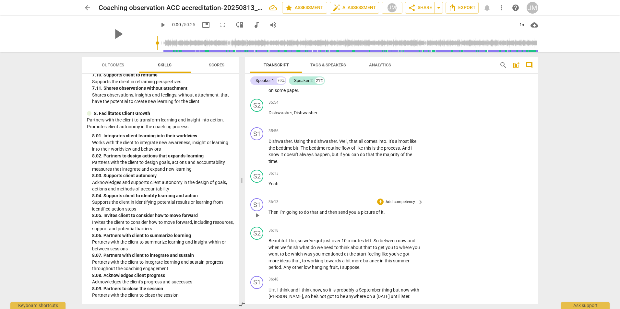
scroll to position [6510, 0]
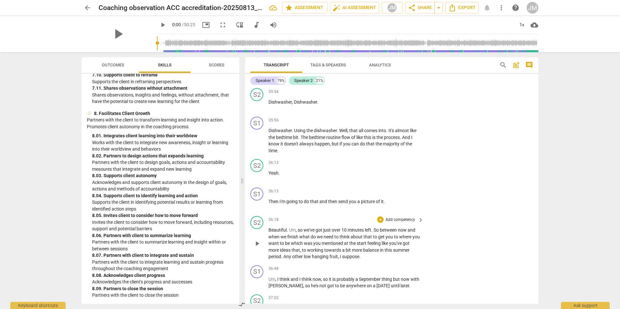
click at [395, 217] on p "Add competency" at bounding box center [400, 220] width 31 height 6
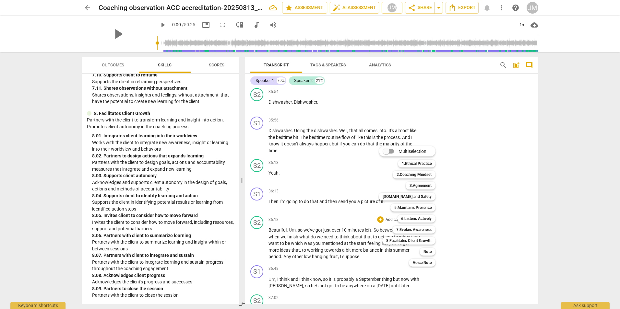
drag, startPoint x: 238, startPoint y: 276, endPoint x: 244, endPoint y: 218, distance: 58.0
click at [244, 219] on div at bounding box center [310, 154] width 620 height 309
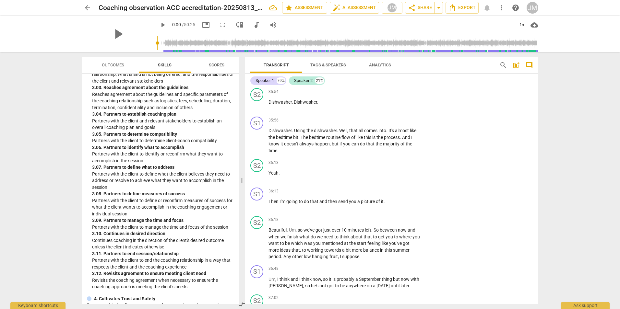
scroll to position [486, 0]
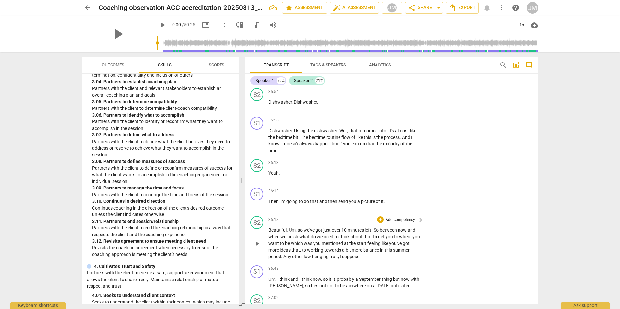
click at [400, 217] on p "Add competency" at bounding box center [400, 220] width 31 height 6
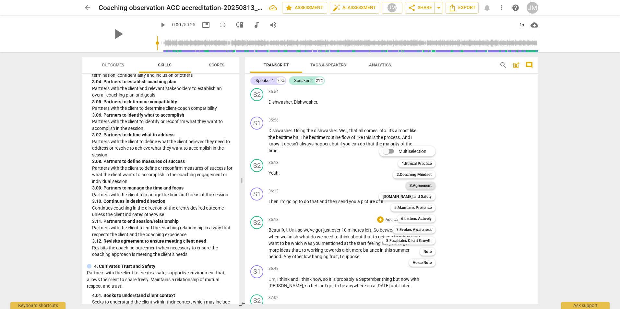
click at [420, 184] on b "3.Agreement" at bounding box center [421, 186] width 22 height 8
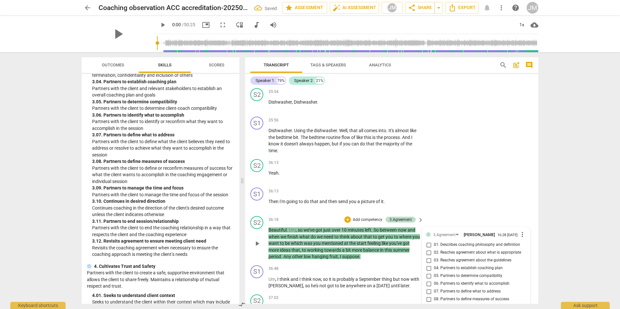
scroll to position [6652, 0]
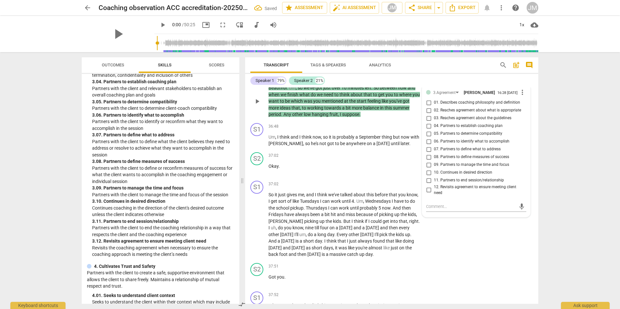
click at [437, 162] on span "09. Partners to manage the time and focus" at bounding box center [471, 165] width 75 height 6
click at [434, 161] on input "09. Partners to manage the time and focus" at bounding box center [428, 165] width 10 height 8
click at [466, 237] on div "S1 play_arrow pause 37:02 + Add competency keyboard_arrow_right So it just give…" at bounding box center [391, 219] width 293 height 82
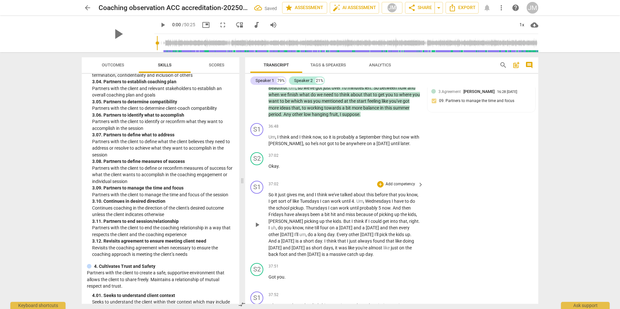
click at [408, 182] on p "Add competency" at bounding box center [400, 185] width 31 height 6
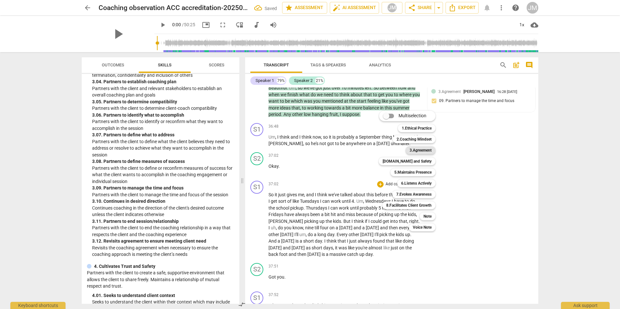
click at [425, 147] on b "3.Agreement" at bounding box center [421, 151] width 22 height 8
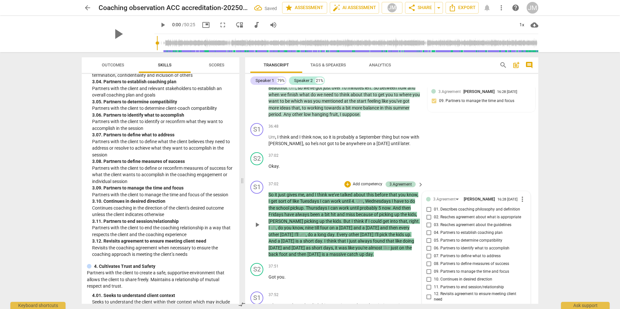
scroll to position [6653, 0]
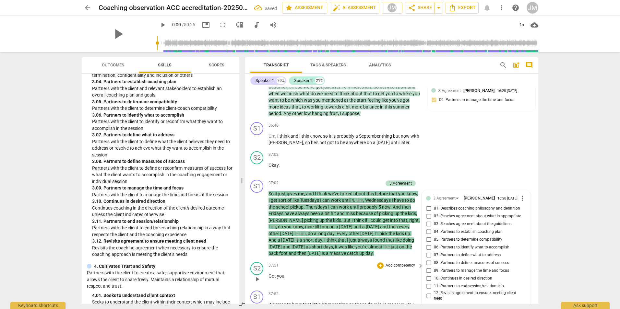
click at [386, 269] on div "37:51 + Add competency keyboard_arrow_right Got you ." at bounding box center [346, 273] width 156 height 23
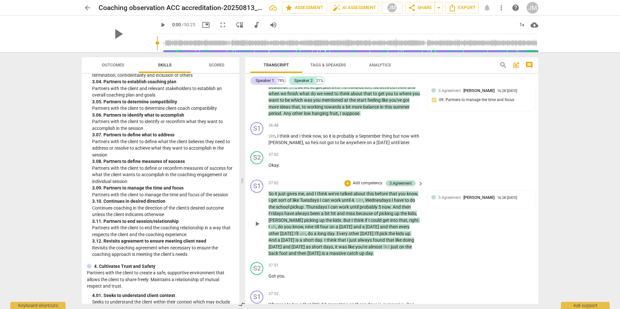
click at [443, 231] on div "S1 play_arrow pause 37:02 + Add competency 3.Agreement keyboard_arrow_right So …" at bounding box center [391, 218] width 293 height 82
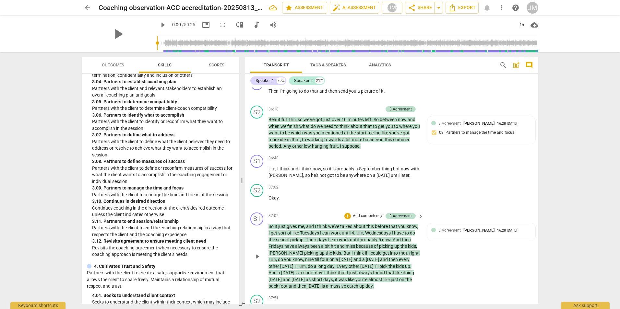
scroll to position [6621, 0]
click at [505, 227] on div "3.Agreement [PERSON_NAME] 16:28 [DATE]" at bounding box center [481, 232] width 100 height 10
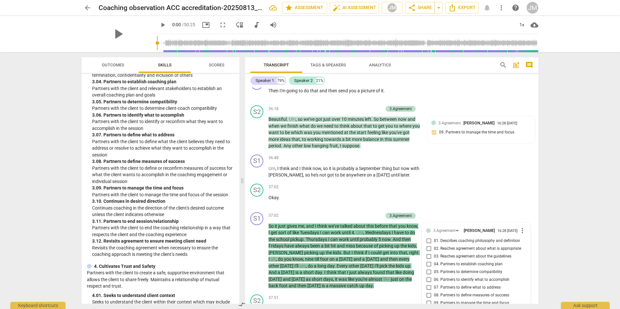
scroll to position [6759, 0]
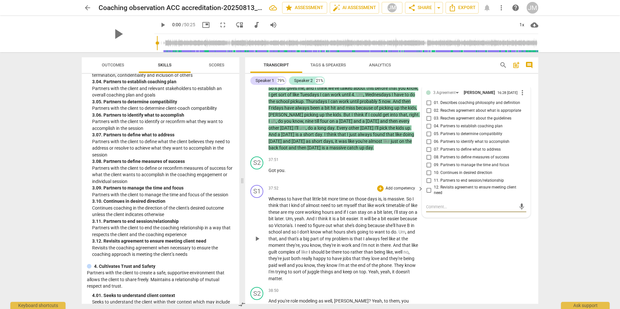
click at [494, 235] on div "S1 play_arrow pause 37:52 + Add competency keyboard_arrow_right Whereas to have…" at bounding box center [391, 234] width 293 height 102
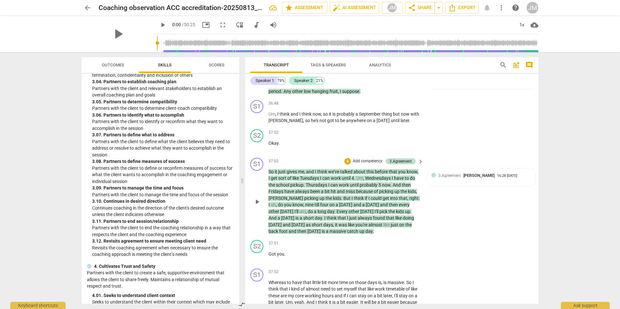
scroll to position [6662, 0]
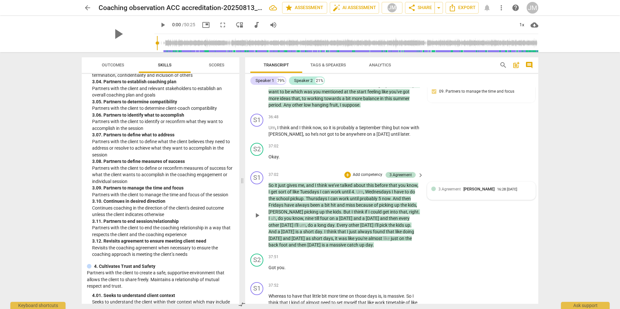
click at [451, 187] on span "3.Agreement" at bounding box center [449, 189] width 22 height 5
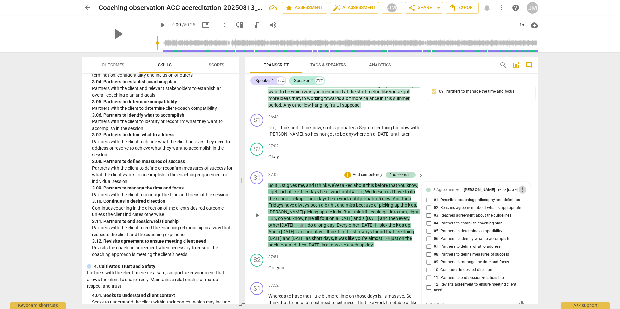
click at [521, 186] on span "more_vert" at bounding box center [522, 190] width 8 height 8
click at [521, 191] on li "Delete" at bounding box center [527, 190] width 22 height 12
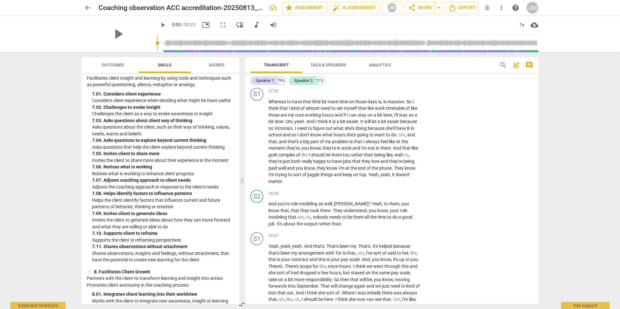
scroll to position [1126, 0]
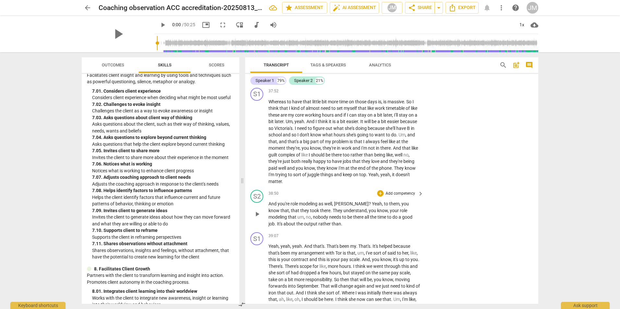
click at [403, 187] on div "S2 play_arrow pause 38:50 + Add competency keyboard_arrow_right And you're role…" at bounding box center [391, 208] width 293 height 42
click at [403, 191] on p "Add competency" at bounding box center [400, 194] width 31 height 6
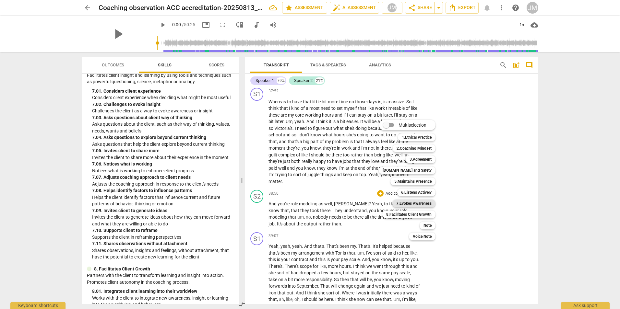
click at [412, 203] on b "7.Evokes Awareness" at bounding box center [413, 204] width 35 height 8
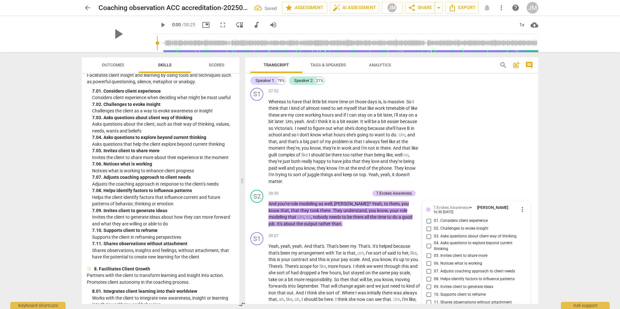
scroll to position [6859, 0]
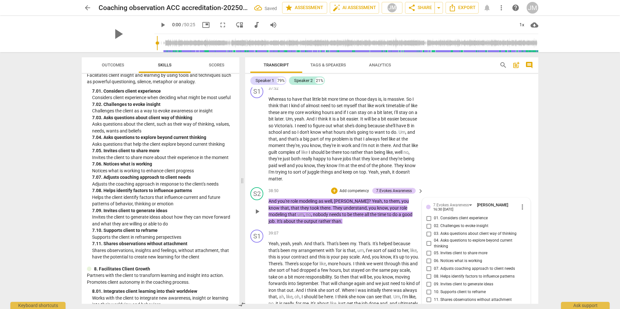
click at [435, 290] on span "10. Supports client to reframe" at bounding box center [460, 293] width 52 height 6
click at [434, 288] on input "10. Supports client to reframe" at bounding box center [428, 292] width 10 height 8
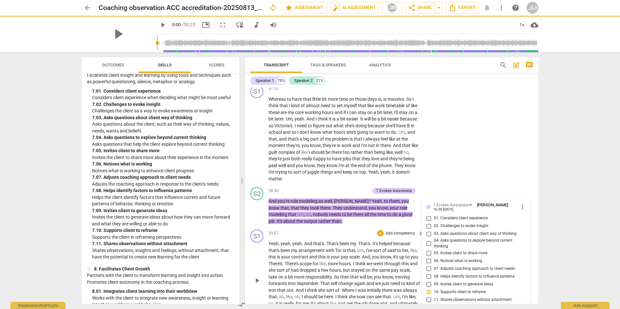
click at [339, 227] on div "S1 play_arrow pause 39:07 + Add competency keyboard_arrow_right Yeah , yeah , y…" at bounding box center [391, 275] width 293 height 96
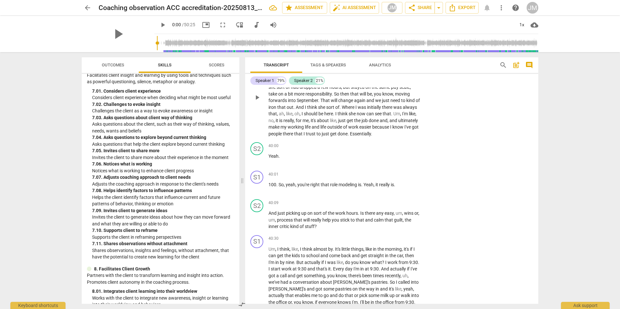
scroll to position [7054, 0]
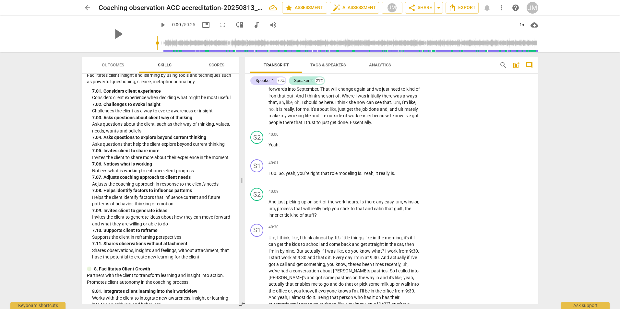
click at [156, 225] on p "Invites the client to generate ideas about how they can move forward and what t…" at bounding box center [163, 220] width 142 height 13
click at [406, 189] on p "Add competency" at bounding box center [400, 192] width 31 height 6
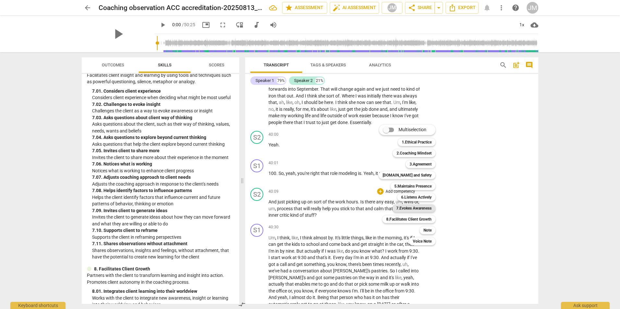
click at [418, 207] on b "7.Evokes Awareness" at bounding box center [413, 209] width 35 height 8
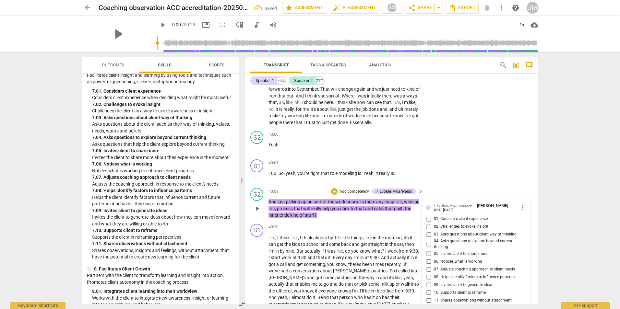
scroll to position [7166, 0]
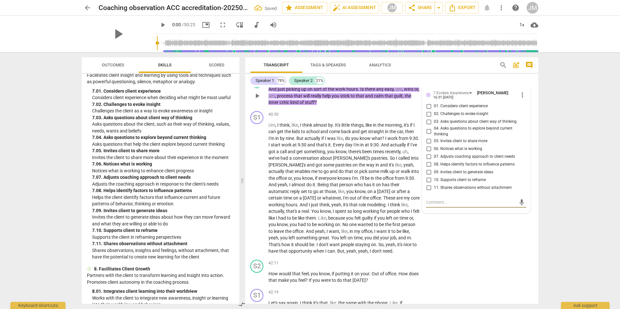
click at [443, 170] on span "09. Invites client to generate ideas" at bounding box center [463, 173] width 59 height 6
drag, startPoint x: 444, startPoint y: 164, endPoint x: 428, endPoint y: 163, distance: 16.2
click at [428, 168] on input "09. Invites client to generate ideas" at bounding box center [428, 172] width 10 height 8
click at [452, 249] on div "S1 play_arrow pause 40:30 + Add competency keyboard_arrow_right Um , I think , …" at bounding box center [391, 183] width 293 height 149
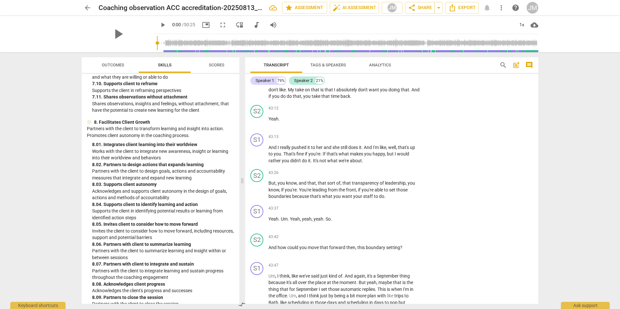
scroll to position [1289, 0]
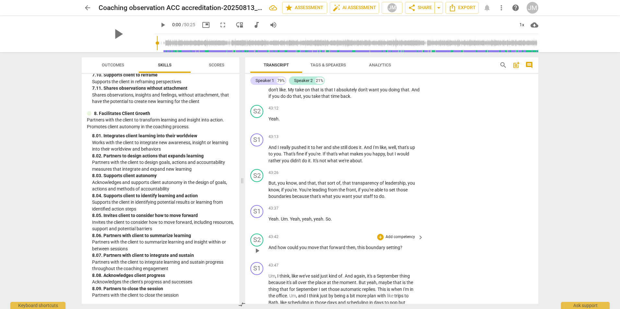
click at [388, 234] on p "Add competency" at bounding box center [400, 237] width 31 height 6
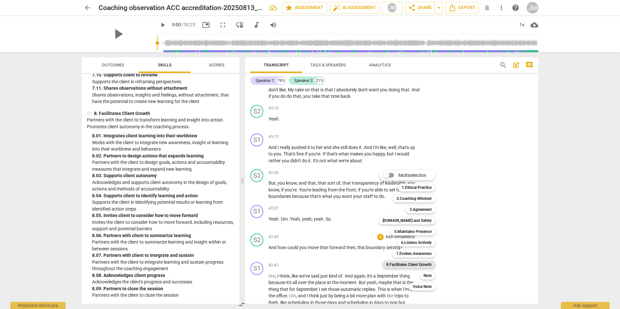
click at [406, 263] on b "8.Facilitates Client Growth" at bounding box center [408, 265] width 45 height 8
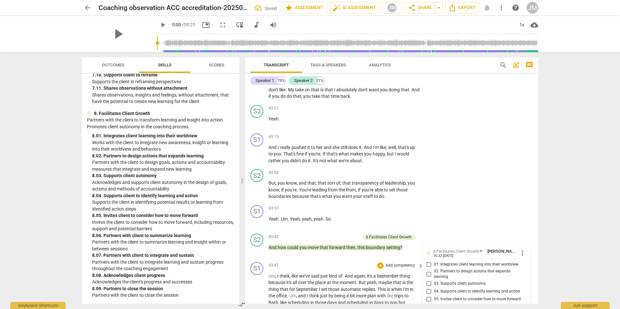
scroll to position [7634, 0]
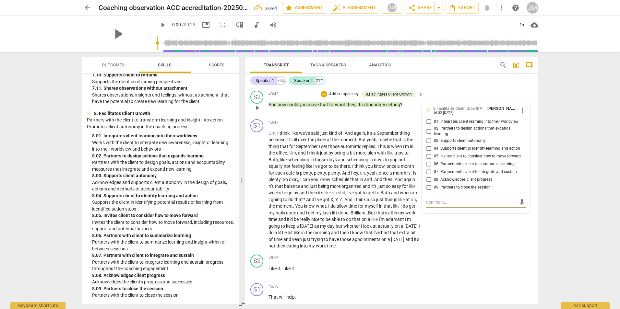
click at [427, 153] on input "05. Invites client to consider how to move forward" at bounding box center [428, 157] width 10 height 8
click at [476, 267] on div "S2 play_arrow pause 45:16 + Add competency keyboard_arrow_right Like it . Like …" at bounding box center [391, 266] width 293 height 29
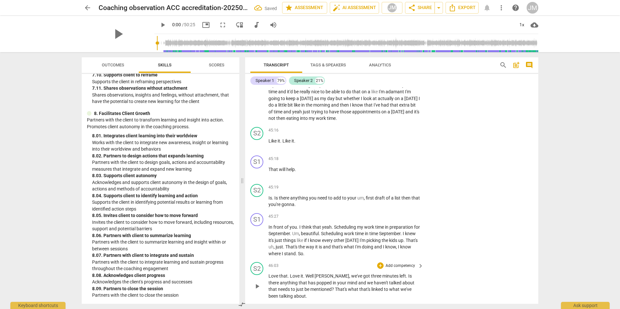
scroll to position [7763, 0]
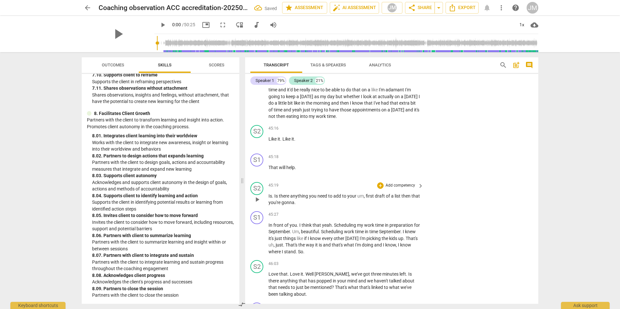
click at [402, 183] on p "Add competency" at bounding box center [400, 186] width 31 height 6
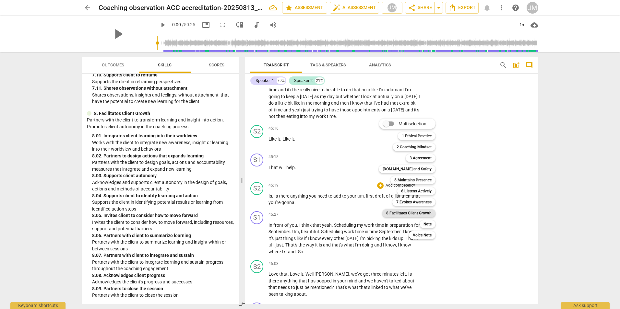
click at [408, 211] on b "8.Facilitates Client Growth" at bounding box center [408, 213] width 45 height 8
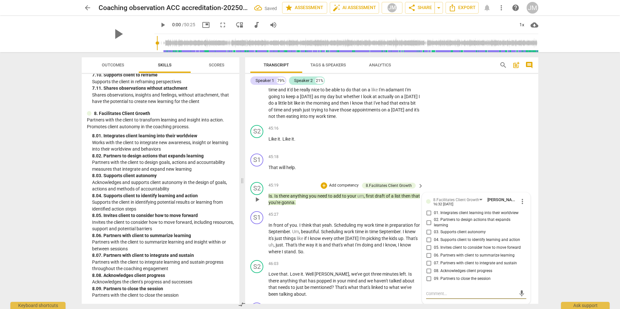
click at [433, 236] on input "04. Supports client to identify learning and action" at bounding box center [428, 240] width 10 height 8
click at [413, 291] on p "Love that . Love it . Well [PERSON_NAME] , we've got three minutes left . Is th…" at bounding box center [344, 284] width 152 height 27
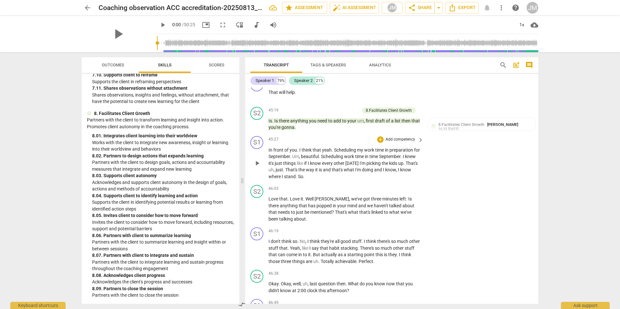
scroll to position [7828, 0]
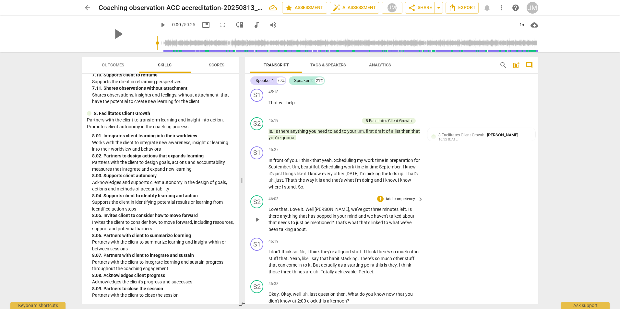
click at [402, 196] on div "+ Add competency" at bounding box center [396, 199] width 39 height 6
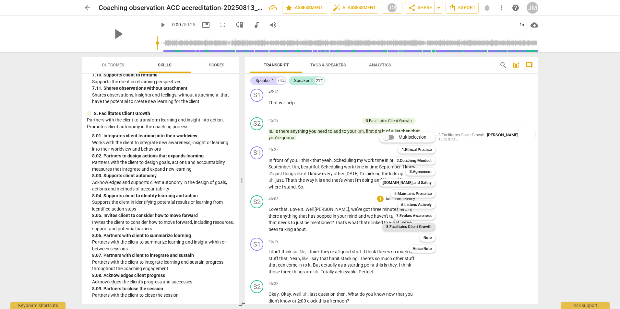
click at [410, 226] on b "8.Facilitates Client Growth" at bounding box center [408, 227] width 45 height 8
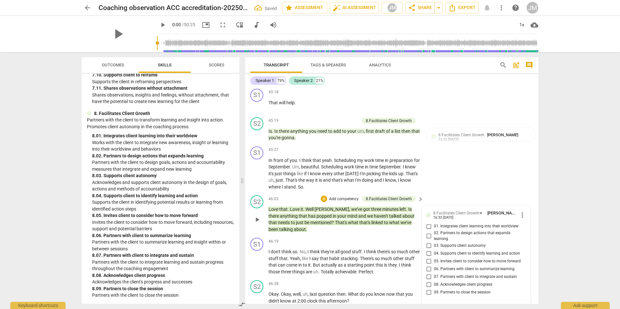
click at [436, 290] on span "09. Partners to close the session" at bounding box center [462, 293] width 57 height 6
click at [434, 289] on input "09. Partners to close the session" at bounding box center [428, 293] width 10 height 8
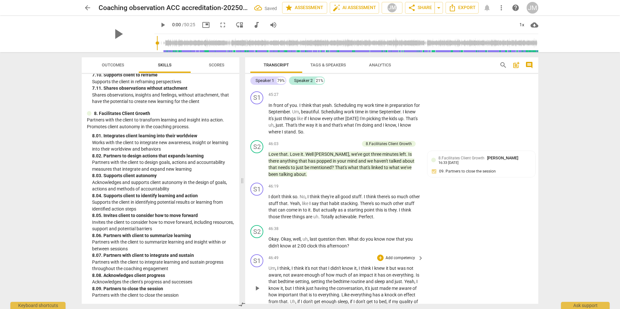
scroll to position [7893, 0]
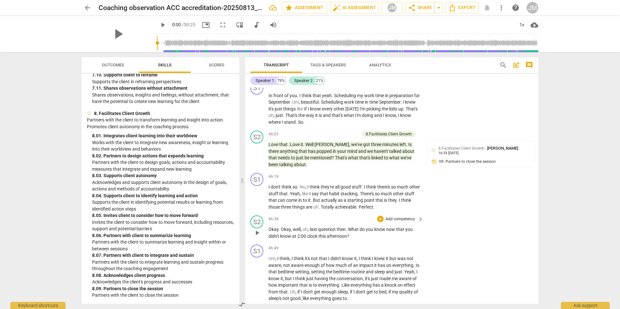
click at [394, 217] on p "Add competency" at bounding box center [400, 220] width 31 height 6
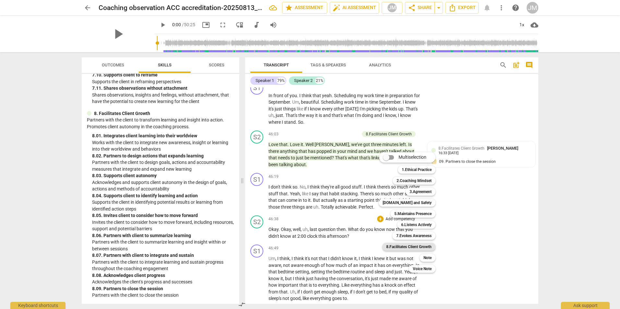
click at [404, 245] on b "8.Facilitates Client Growth" at bounding box center [408, 247] width 45 height 8
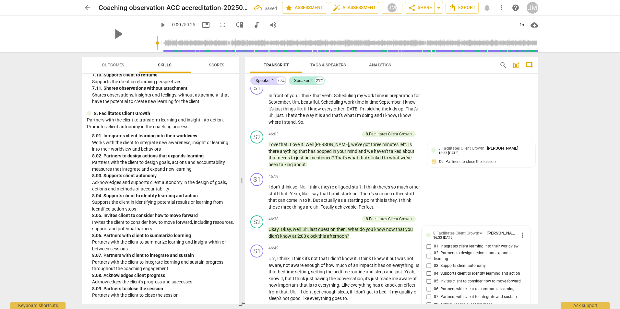
scroll to position [8018, 0]
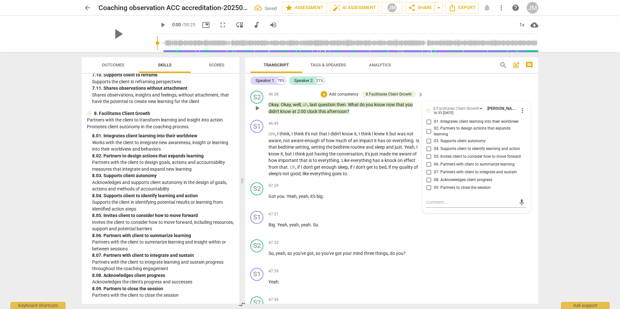
click at [434, 185] on span "09. Partners to close the session" at bounding box center [462, 188] width 57 height 6
click at [434, 184] on input "09. Partners to close the session" at bounding box center [428, 188] width 10 height 8
click at [434, 238] on div "S2 play_arrow pause 47:35 + Add competency keyboard_arrow_right So , yeah , so …" at bounding box center [391, 251] width 293 height 29
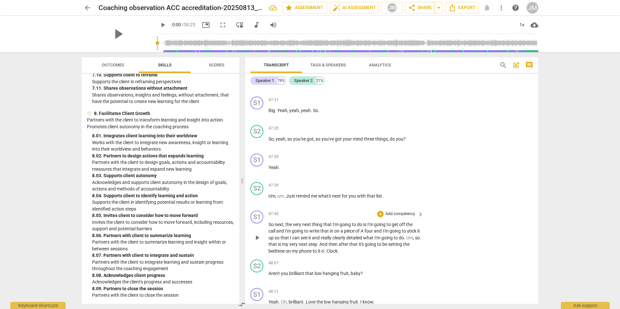
scroll to position [8148, 0]
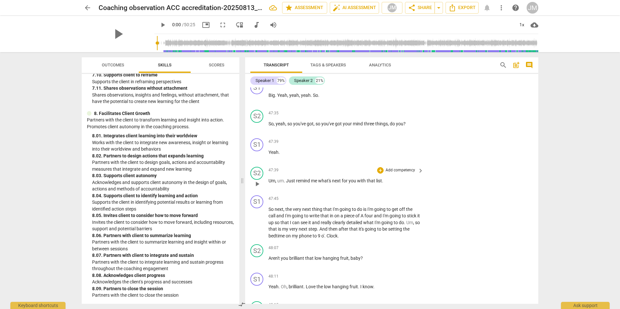
click at [397, 168] on p "Add competency" at bounding box center [400, 171] width 31 height 6
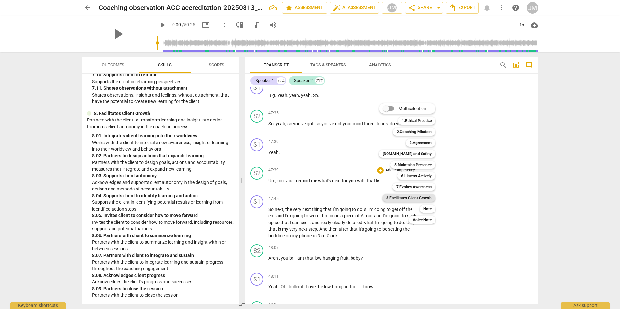
click at [409, 197] on b "8.Facilitates Client Growth" at bounding box center [408, 198] width 45 height 8
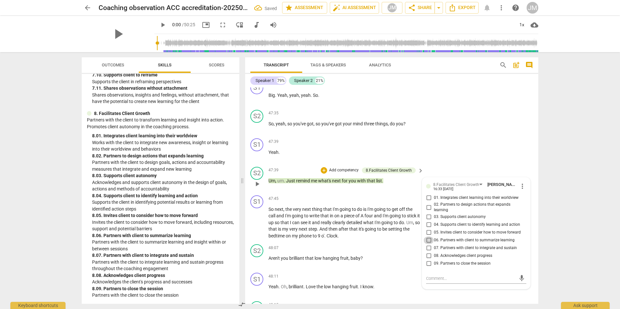
click at [427, 237] on input "06. Partners with client to summarize learning" at bounding box center [428, 241] width 10 height 8
click at [412, 263] on div "S2 play_arrow pause 48:07 + Add competency keyboard_arrow_right Aren't you bril…" at bounding box center [391, 256] width 293 height 29
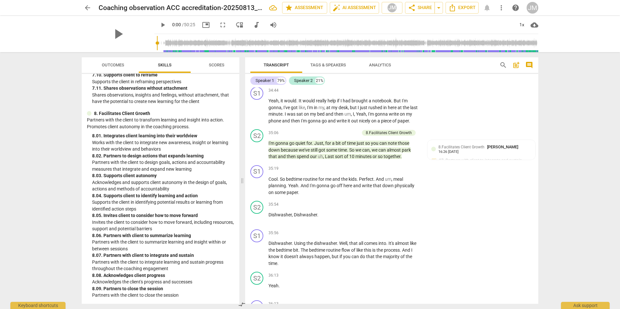
scroll to position [6302, 0]
